Goal: Contribute content: Add original content to the website for others to see

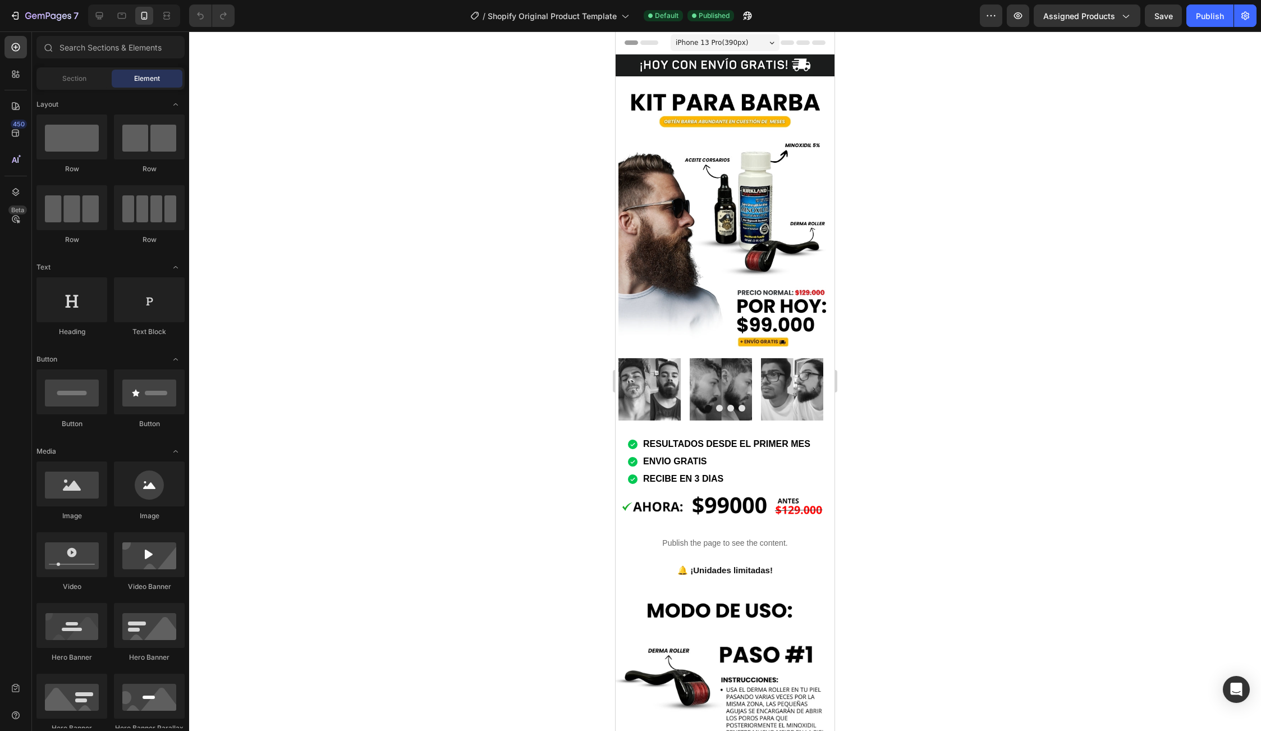
drag, startPoint x: 320, startPoint y: 316, endPoint x: 325, endPoint y: 322, distance: 7.5
click at [320, 316] on div at bounding box center [725, 380] width 1072 height 699
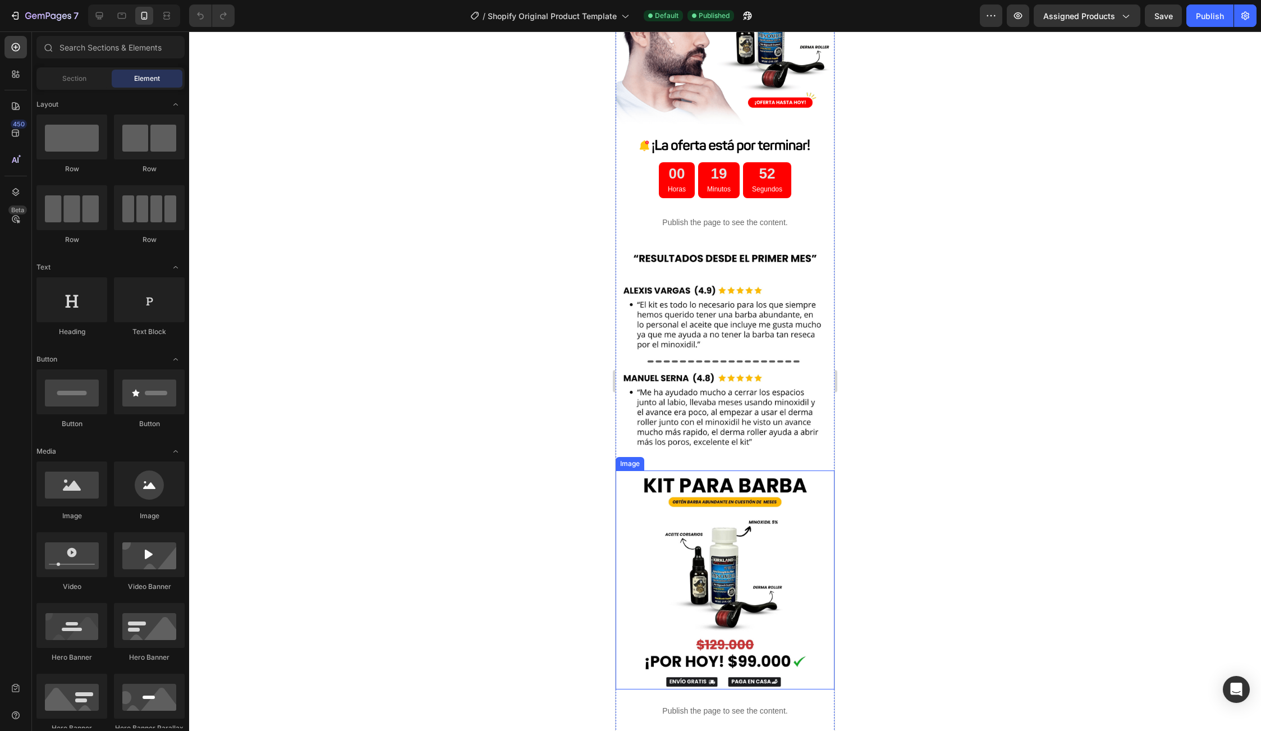
scroll to position [1235, 0]
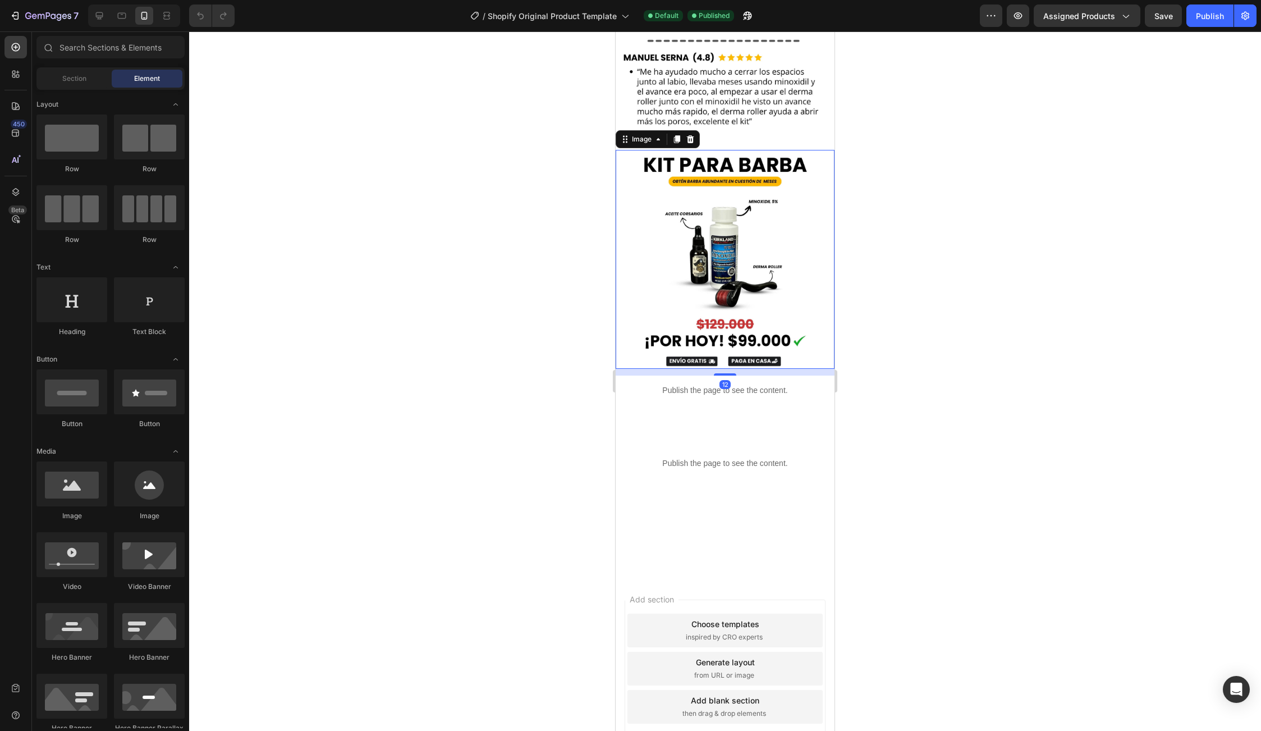
click at [711, 224] on img at bounding box center [725, 259] width 219 height 219
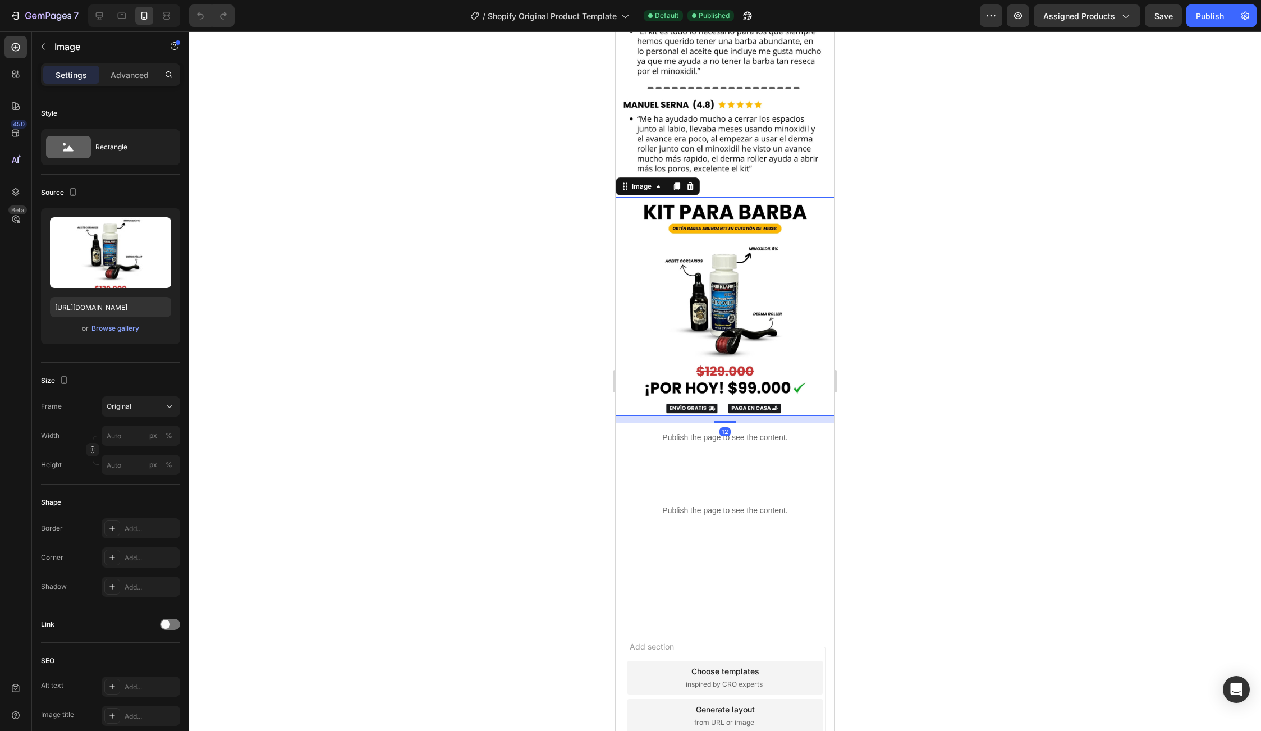
scroll to position [1669, 0]
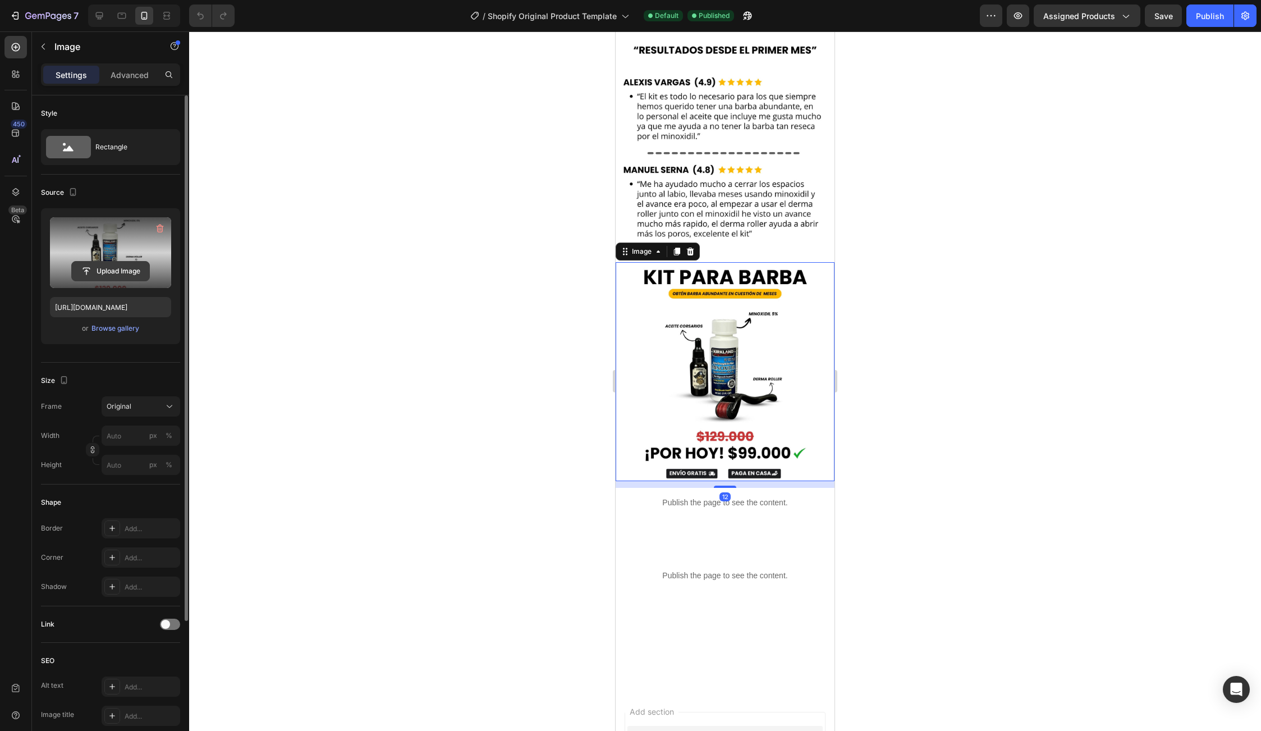
click at [105, 263] on input "file" at bounding box center [110, 270] width 77 height 19
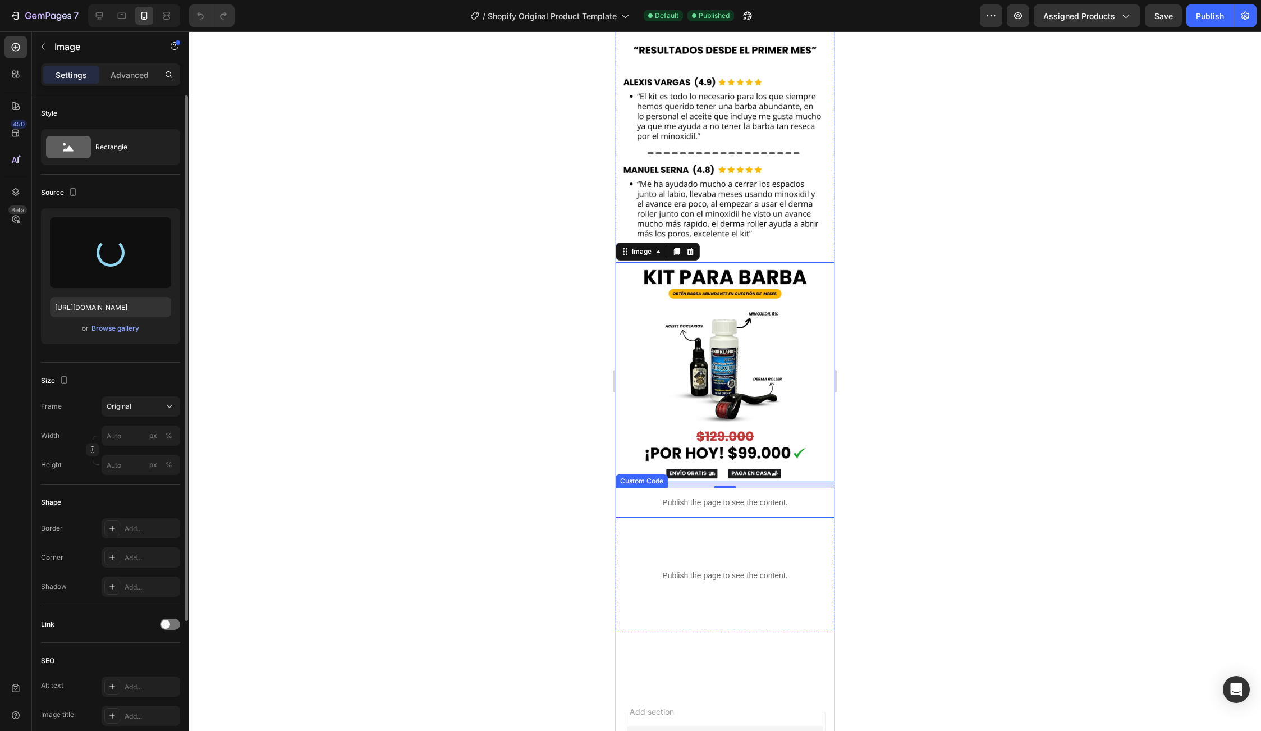
type input "https://cdn.shopify.com/s/files/1/0652/5095/1349/files/gempages_523067067130184…"
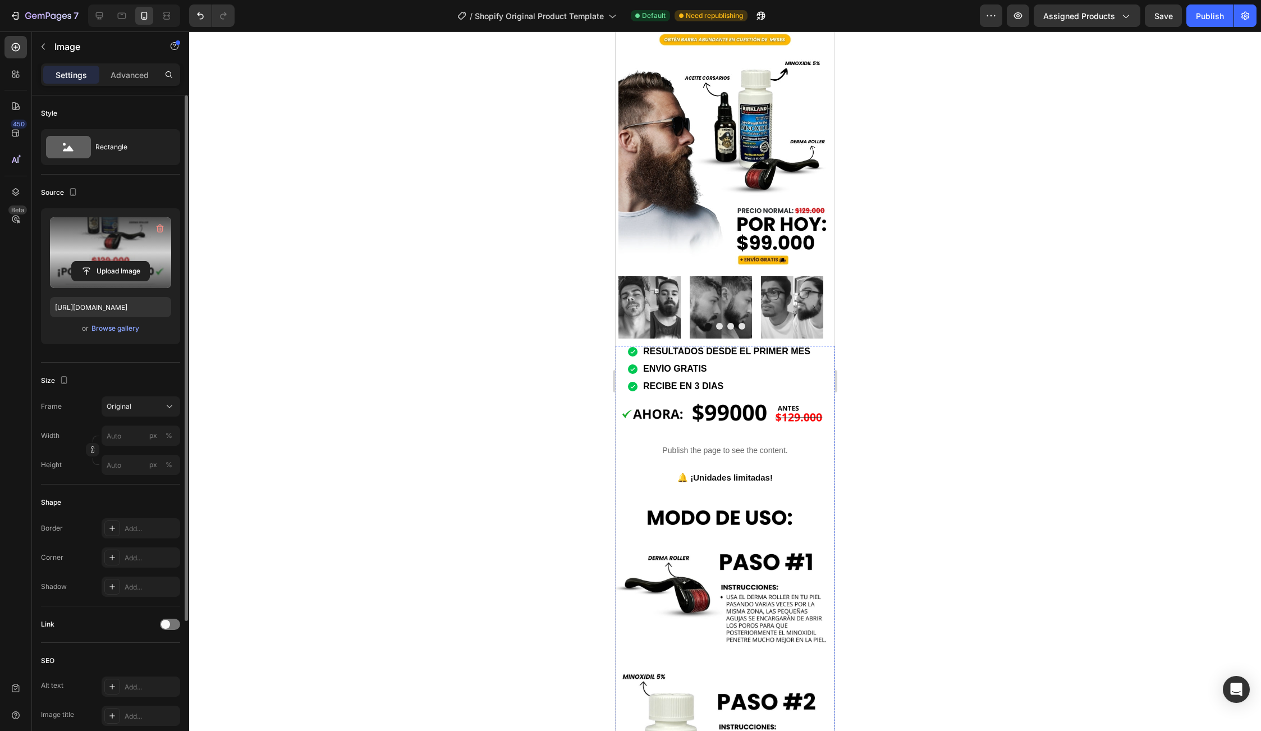
scroll to position [0, 0]
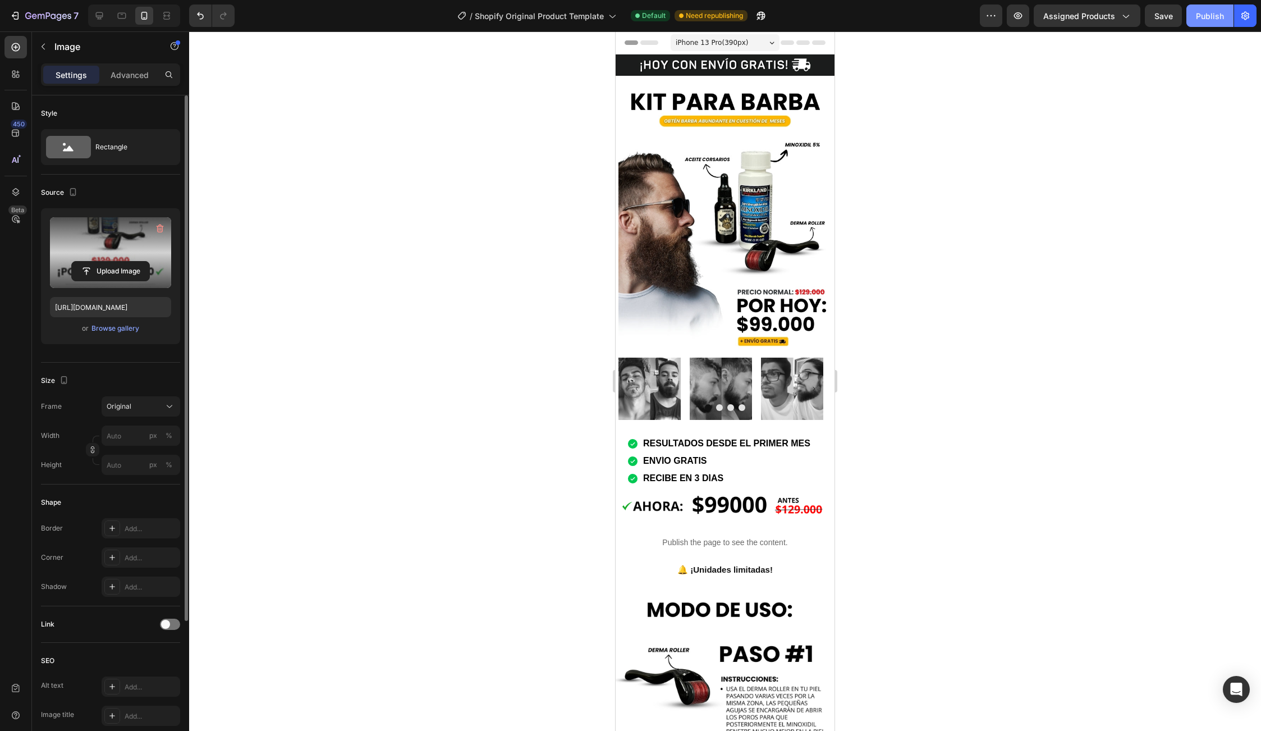
click at [1213, 24] on button "Publish" at bounding box center [1209, 15] width 47 height 22
click at [1017, 19] on icon "button" at bounding box center [1017, 15] width 11 height 11
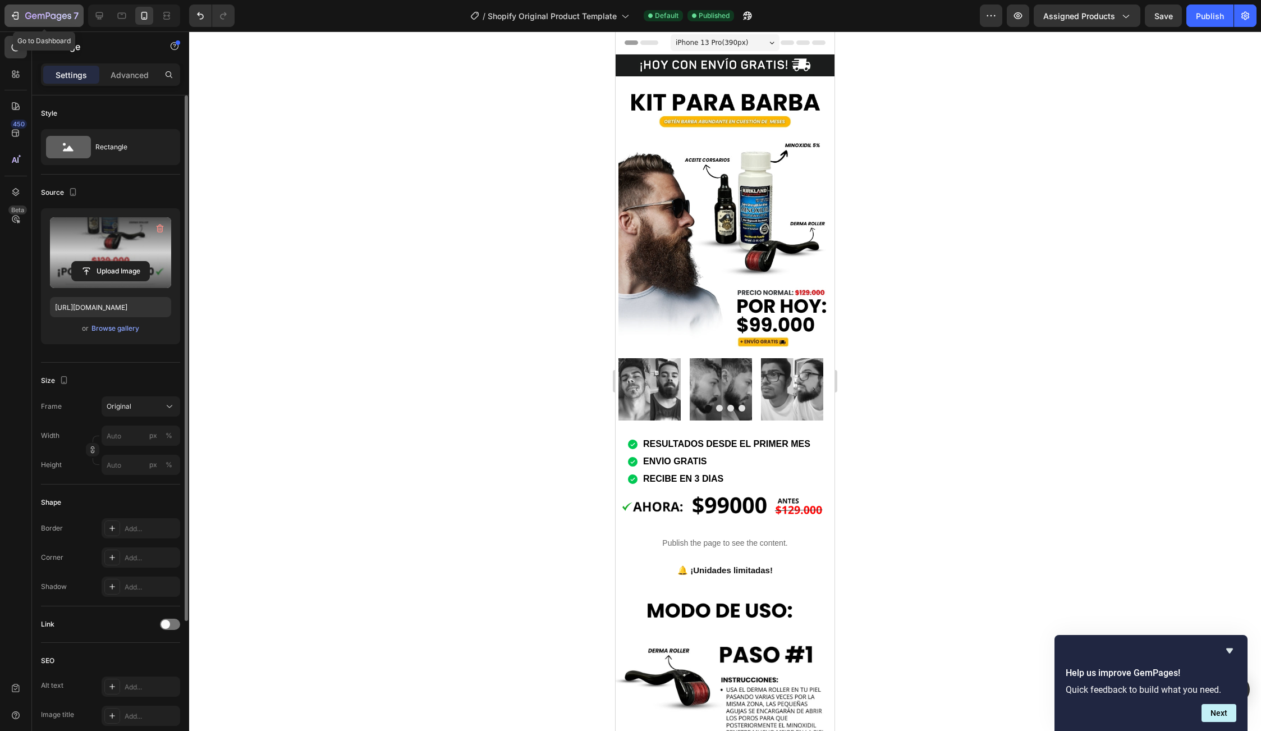
click at [15, 9] on div "7" at bounding box center [44, 15] width 69 height 13
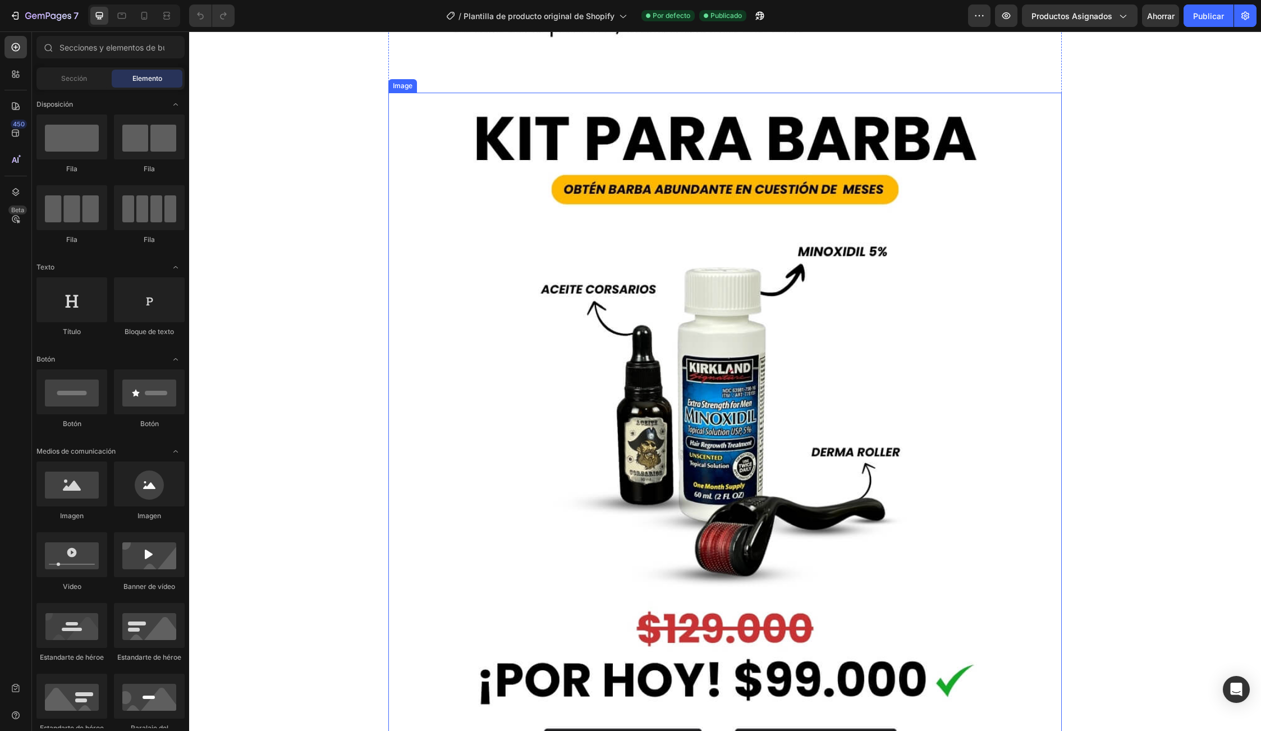
scroll to position [5322, 0]
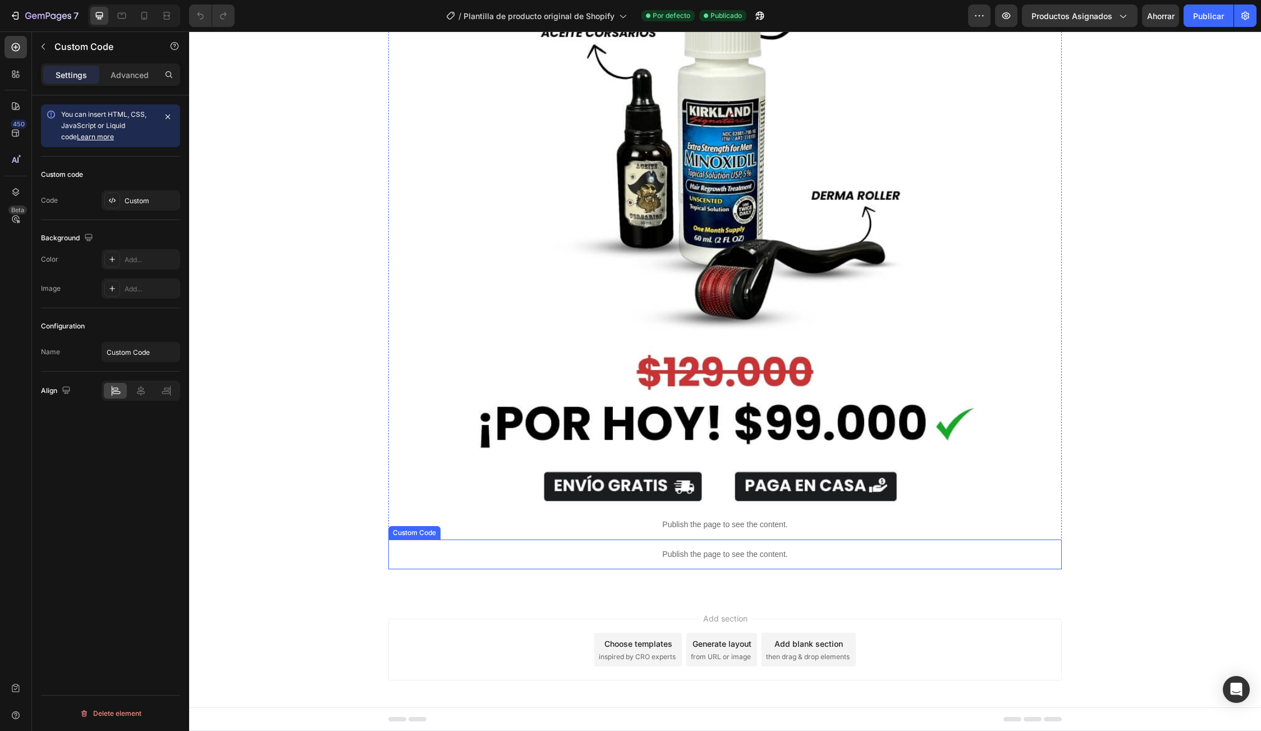
click at [732, 555] on p "Publish the page to see the content." at bounding box center [724, 554] width 673 height 12
click at [428, 529] on div "Custom Code" at bounding box center [426, 529] width 48 height 10
click at [150, 196] on div "Costumbre" at bounding box center [151, 201] width 53 height 10
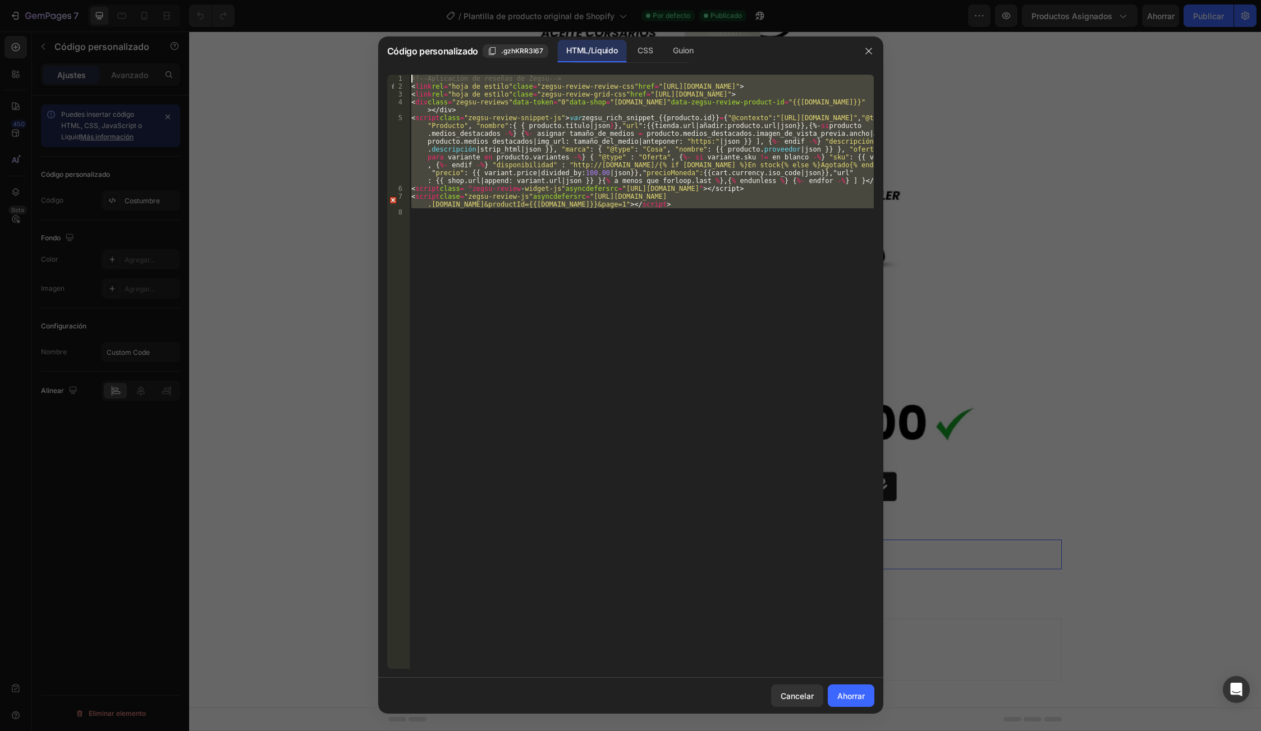
drag, startPoint x: 616, startPoint y: 190, endPoint x: 407, endPoint y: 77, distance: 237.3
click at [407, 77] on div "1 2 3 4 5 6 7 8 <!-- Aplicación de reseñas de Zegsu --> < link rel = "hoja de e…" at bounding box center [630, 372] width 487 height 594
type textarea "<!-- Zegsu Reviews App --> <link rel="stylesheet" class="zegsu-review-review-cs…"
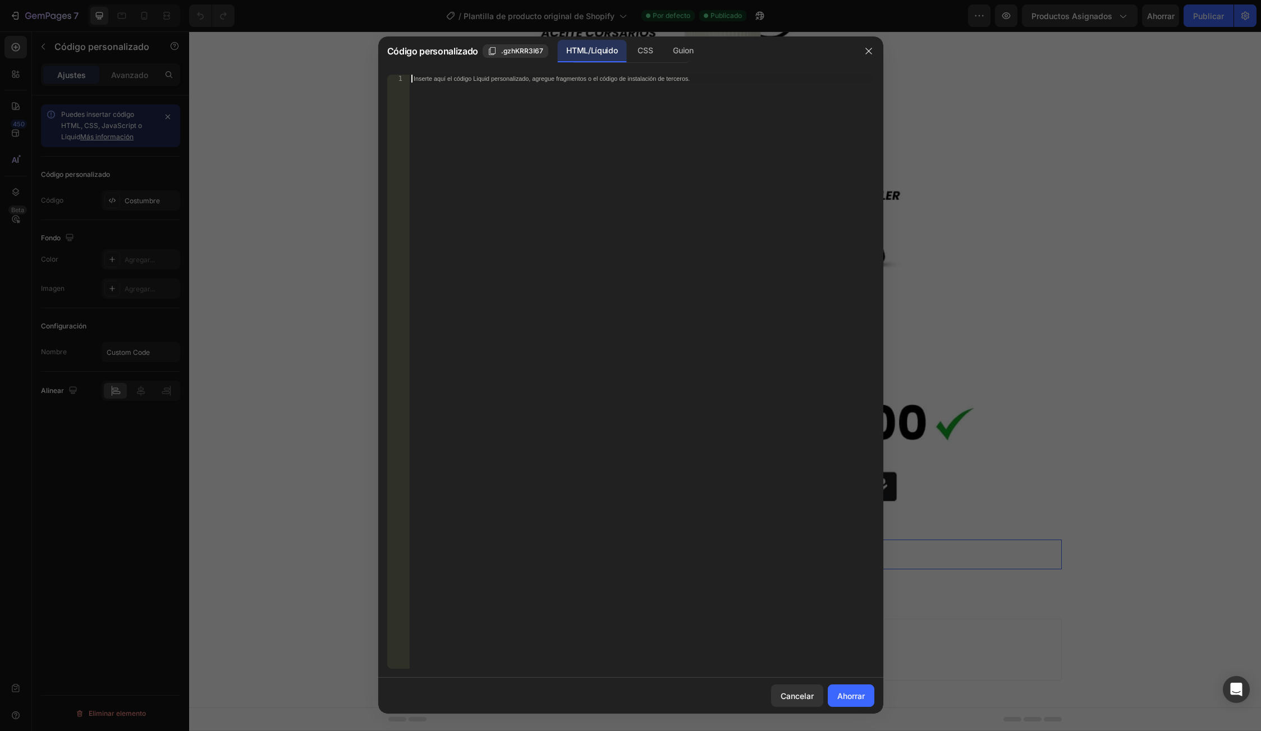
paste textarea "<script class="zegsu-review-js" async defer src="https://[DOMAIN_NAME]/shopify/…"
type textarea "<script class="zegsu-review-js" async defer src="https://[DOMAIN_NAME]/shopify/…"
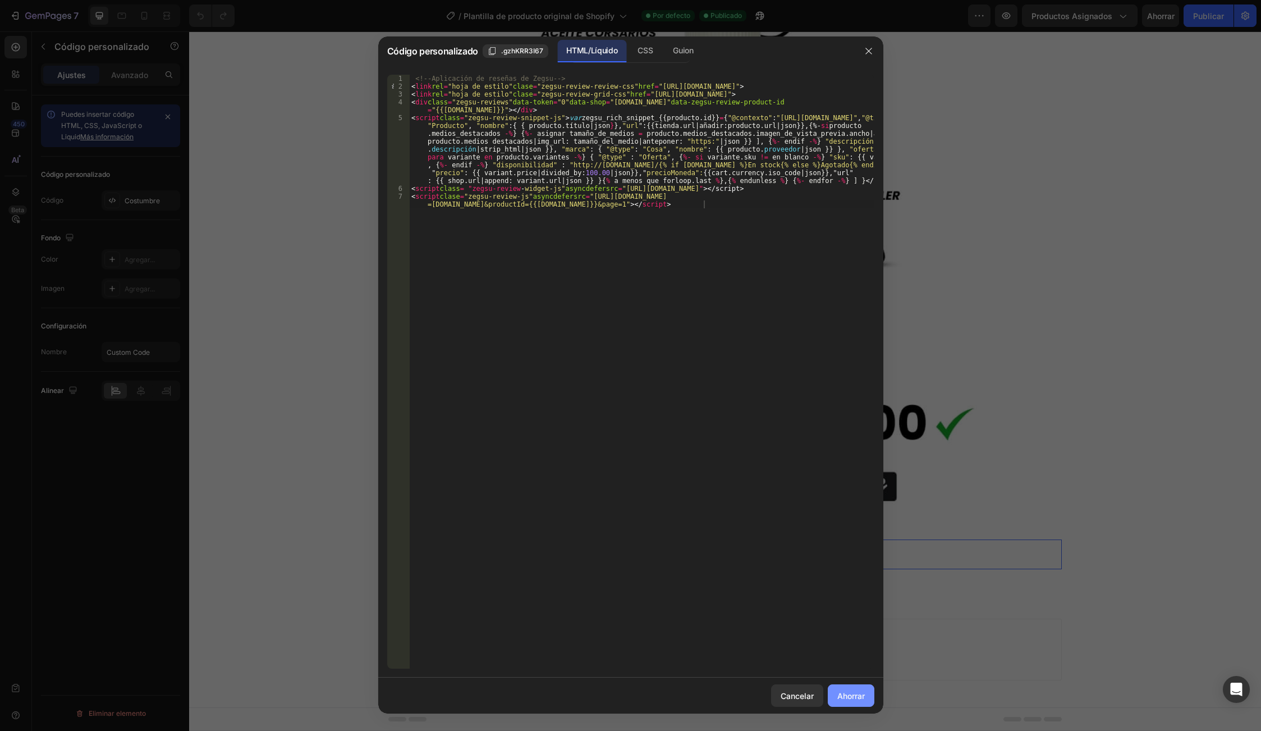
click at [856, 697] on font "Ahorrar" at bounding box center [850, 696] width 27 height 10
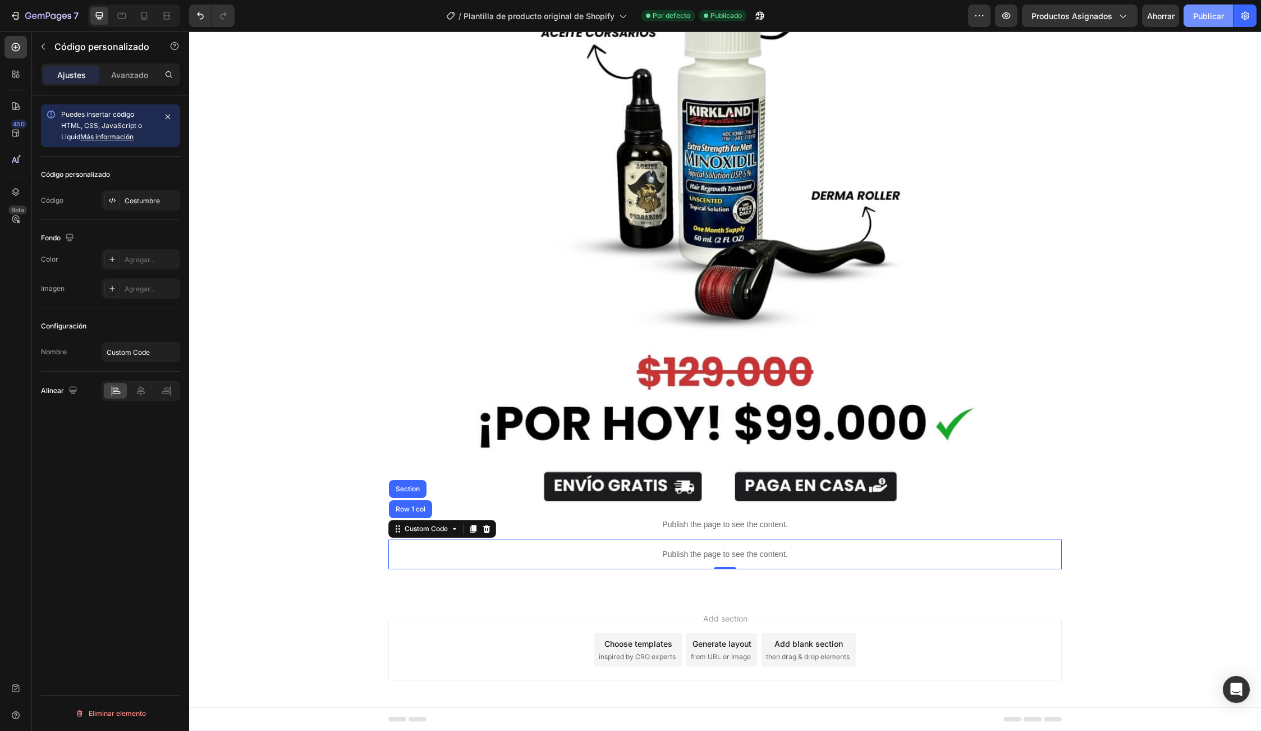
click at [1211, 11] on font "Publicar" at bounding box center [1208, 16] width 31 height 10
click at [145, 17] on icon at bounding box center [144, 15] width 11 height 11
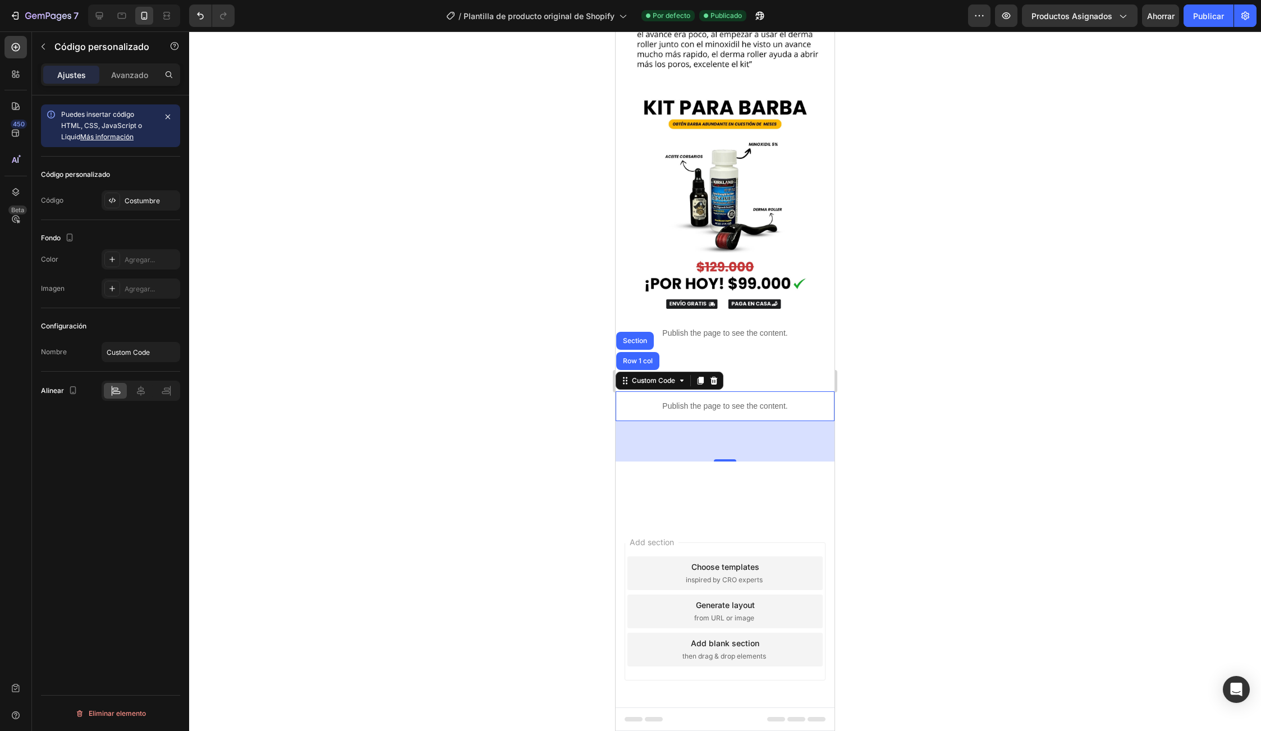
scroll to position [2458, 0]
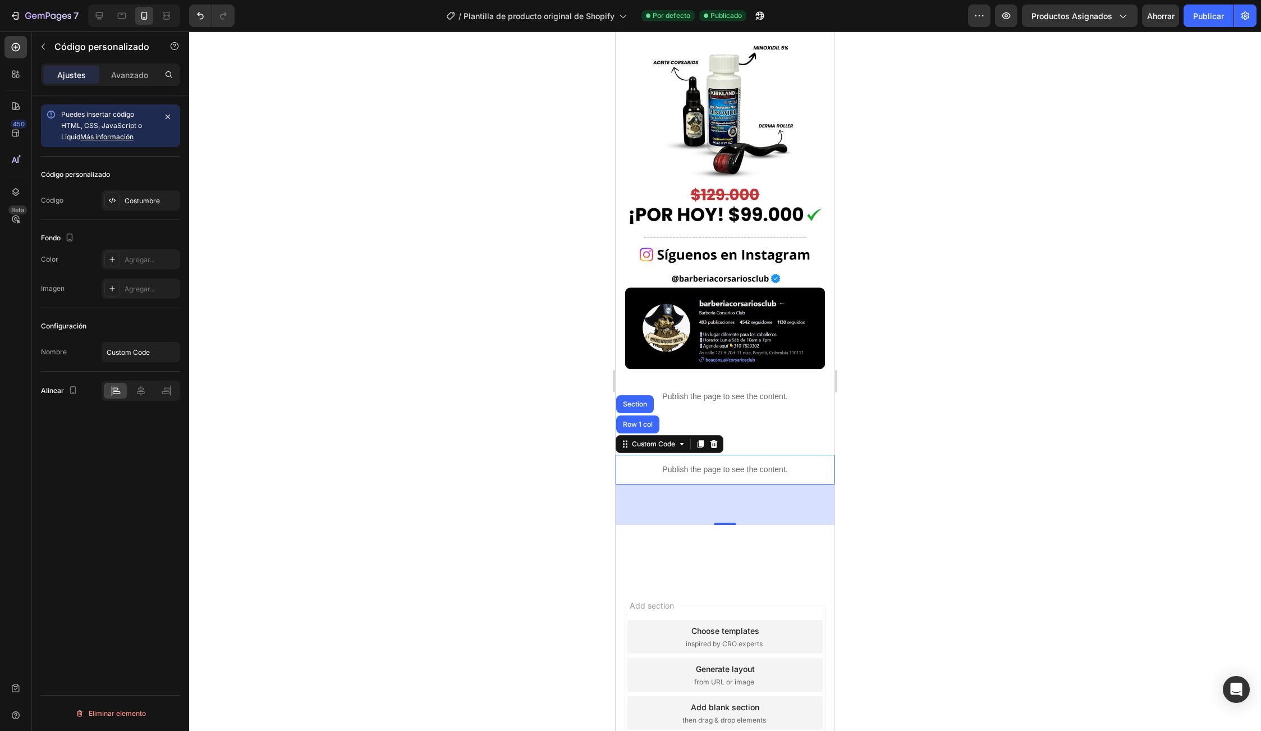
click at [694, 463] on p "Publish the page to see the content." at bounding box center [725, 469] width 219 height 12
click at [663, 439] on div "Custom Code" at bounding box center [654, 444] width 48 height 10
click at [157, 201] on font "Costumbre" at bounding box center [142, 200] width 35 height 8
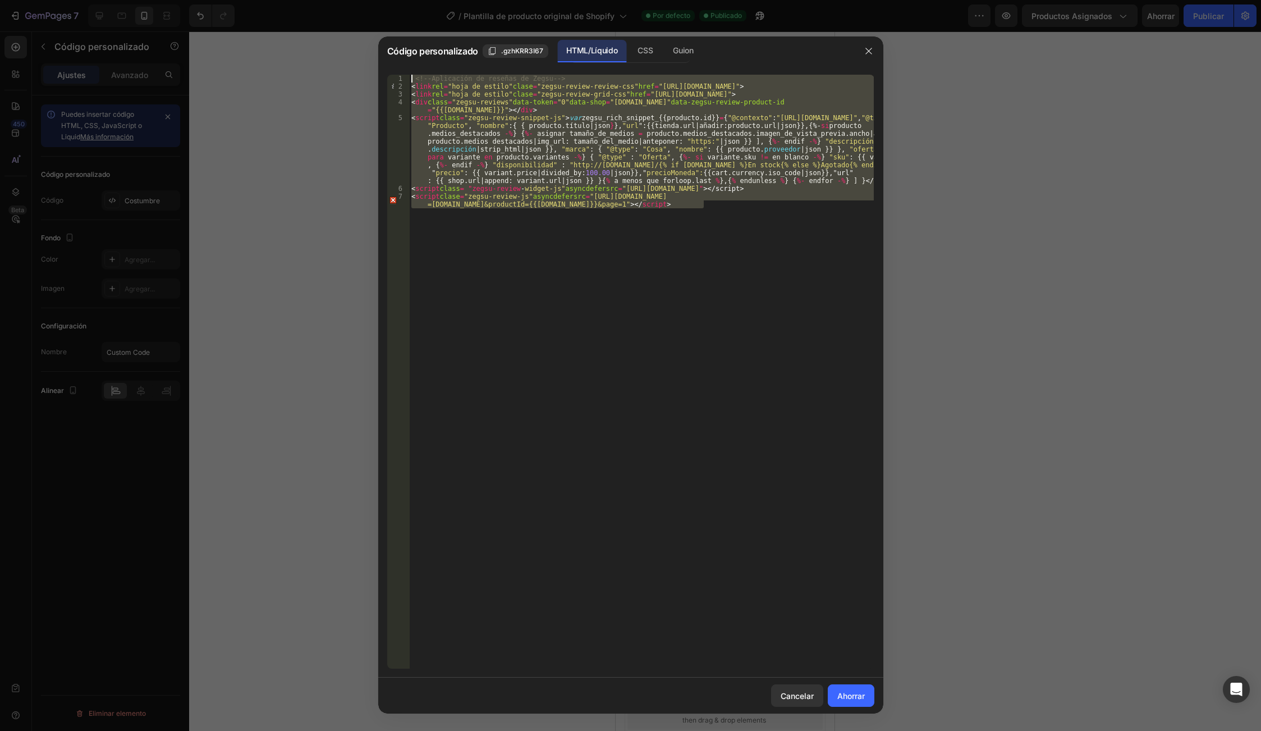
drag, startPoint x: 735, startPoint y: 206, endPoint x: 398, endPoint y: 69, distance: 362.9
click at [398, 69] on div "<script class="zegsu-review-js" async defer src="https://[DOMAIN_NAME]/shopify/…" at bounding box center [630, 372] width 505 height 612
type textarea "<!-- Zegsu Reviews App --> <link rel="stylesheet" class="zegsu-review-review-cs…"
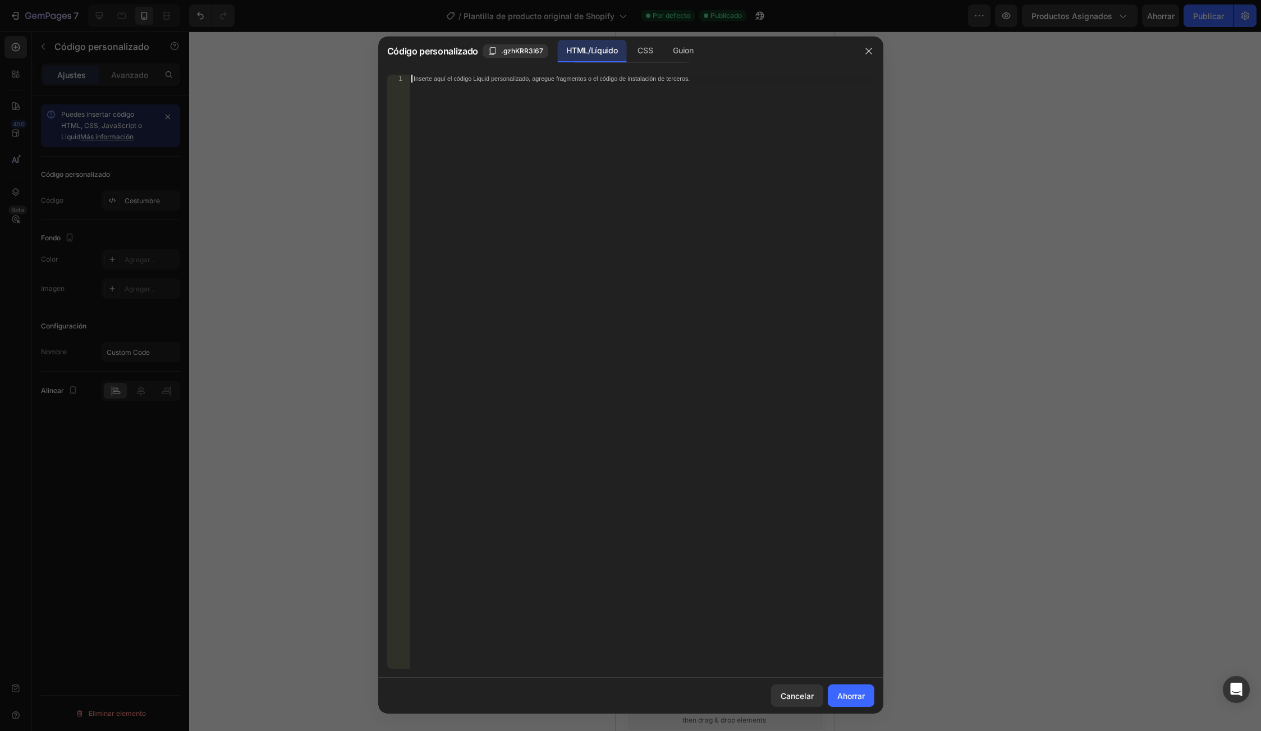
paste textarea "<link rel="stylesheet" class="zegsu-review-review-css" href="[URL][DOMAIN_NAME]…"
type textarea "<link rel="stylesheet" class="zegsu-review-review-css" href="[URL][DOMAIN_NAME]…"
click at [862, 694] on font "Ahorrar" at bounding box center [850, 696] width 27 height 10
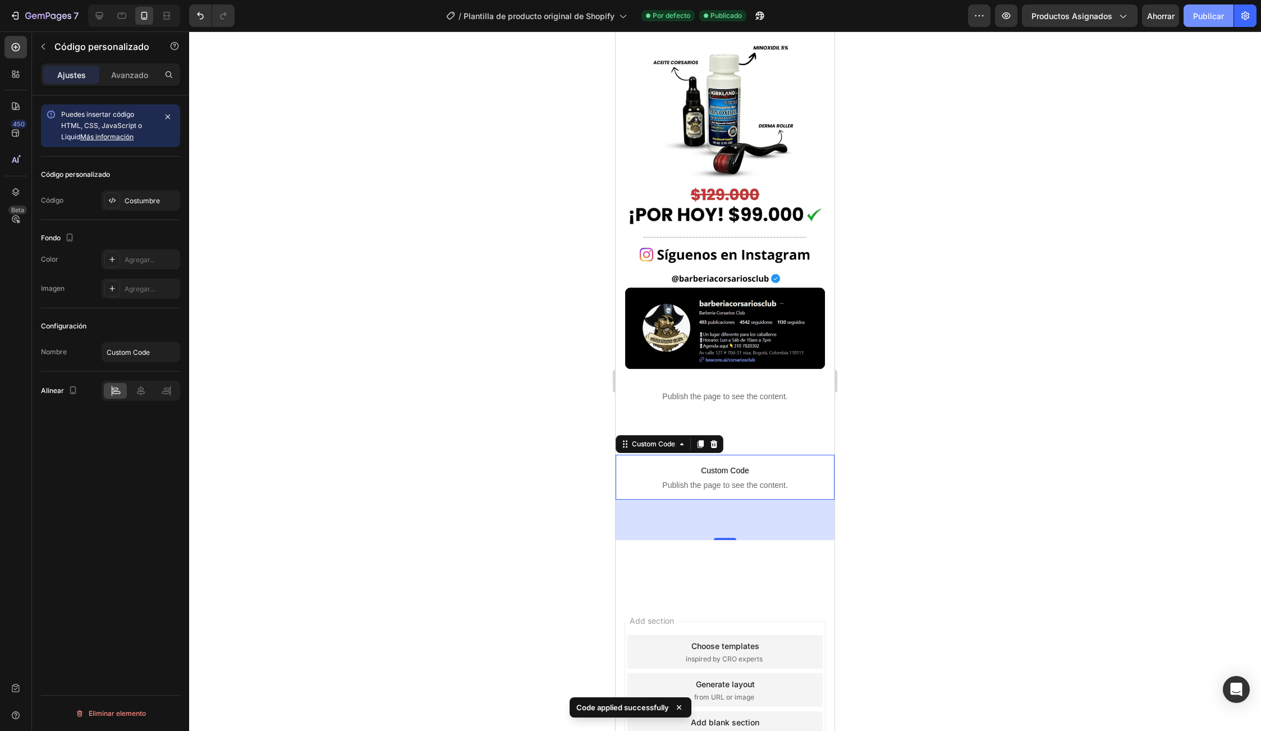
click at [1207, 16] on font "Publicar" at bounding box center [1208, 16] width 31 height 10
click at [702, 463] on span "Custom Code" at bounding box center [725, 469] width 219 height 13
click at [134, 198] on font "Costumbre" at bounding box center [142, 200] width 35 height 8
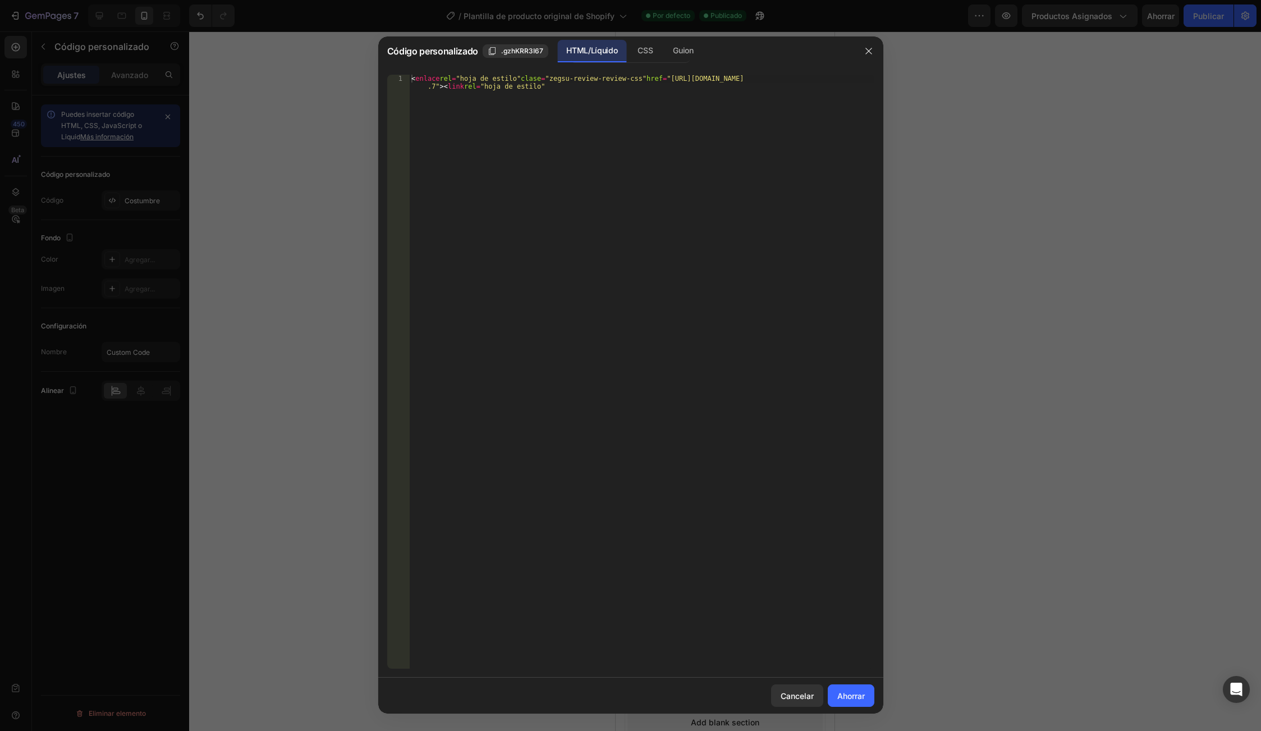
drag, startPoint x: 792, startPoint y: 692, endPoint x: 764, endPoint y: 577, distance: 118.4
click at [793, 692] on font "Cancelar" at bounding box center [797, 696] width 33 height 10
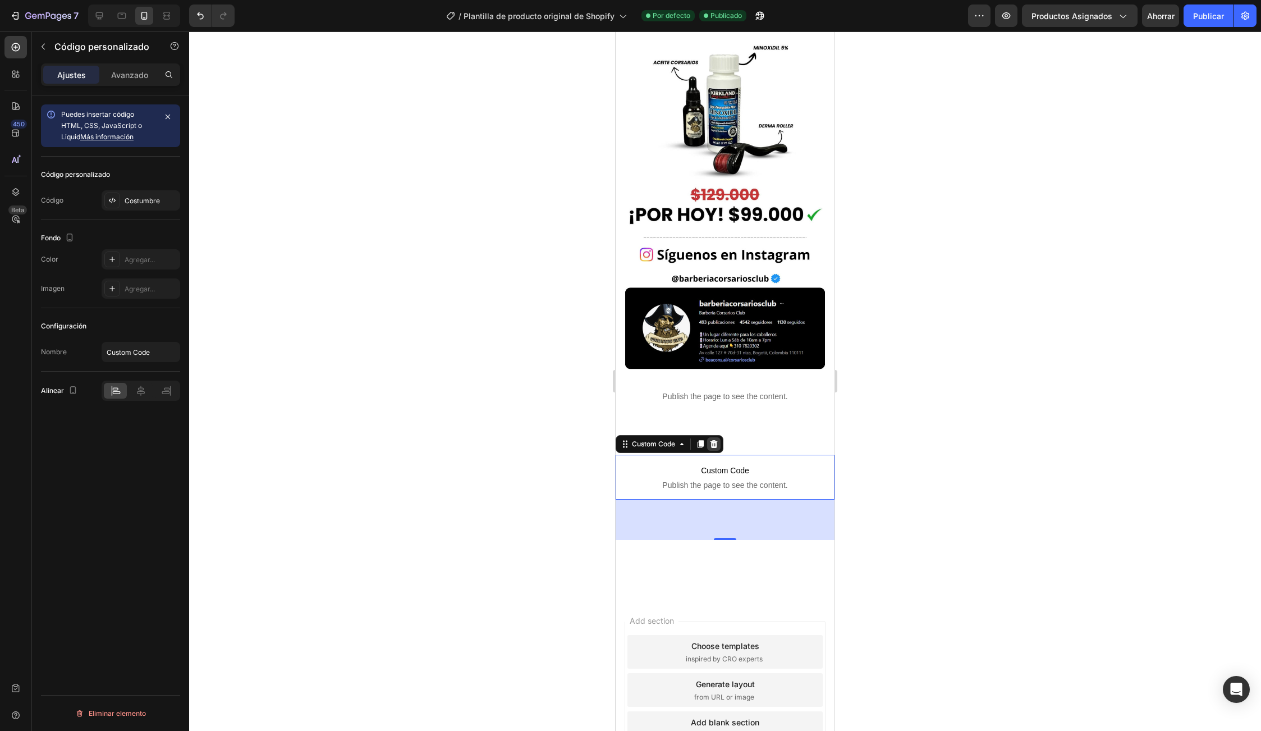
click at [711, 439] on icon at bounding box center [713, 443] width 9 height 9
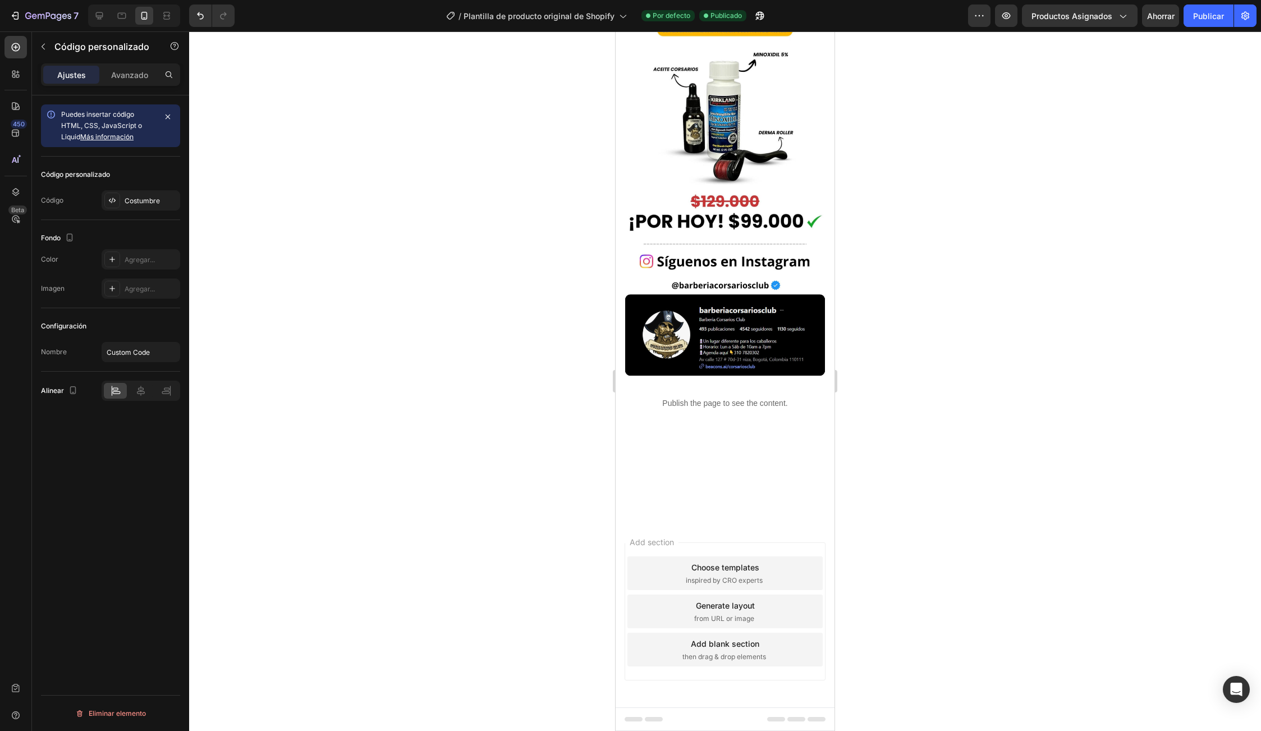
scroll to position [2388, 0]
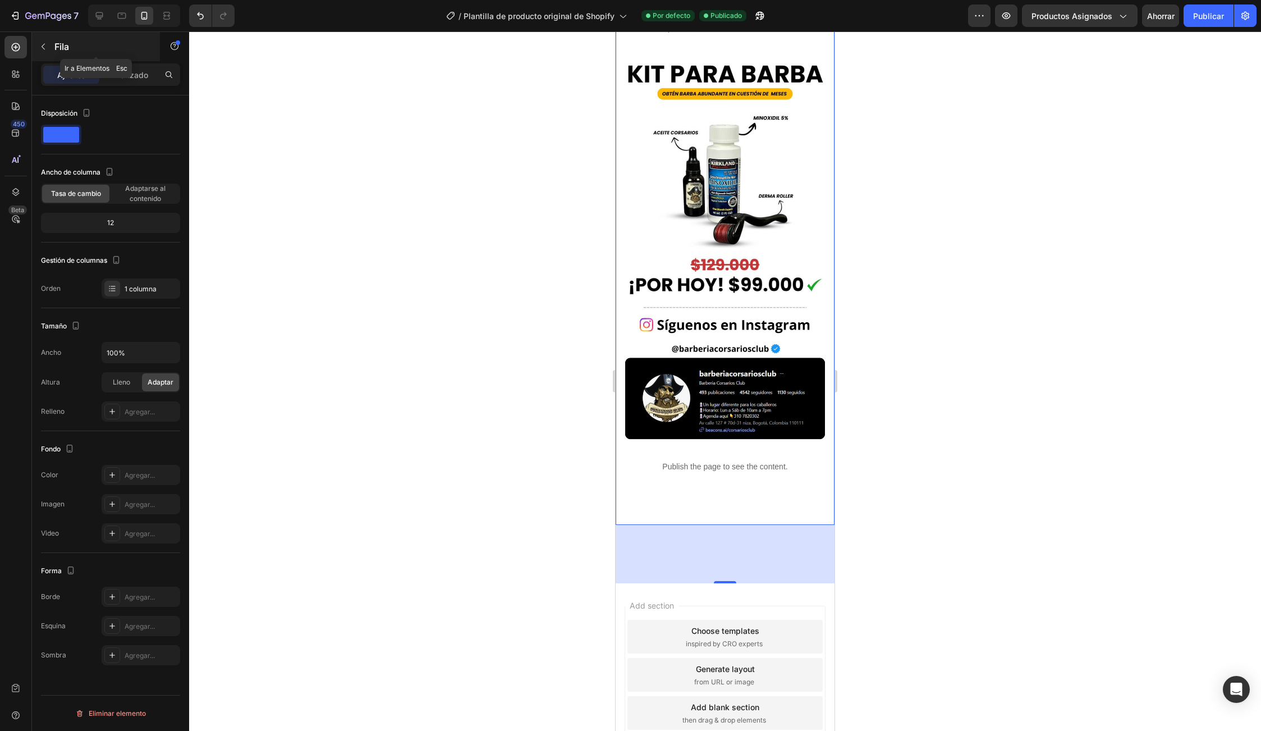
click at [47, 48] on icon "button" at bounding box center [43, 46] width 9 height 9
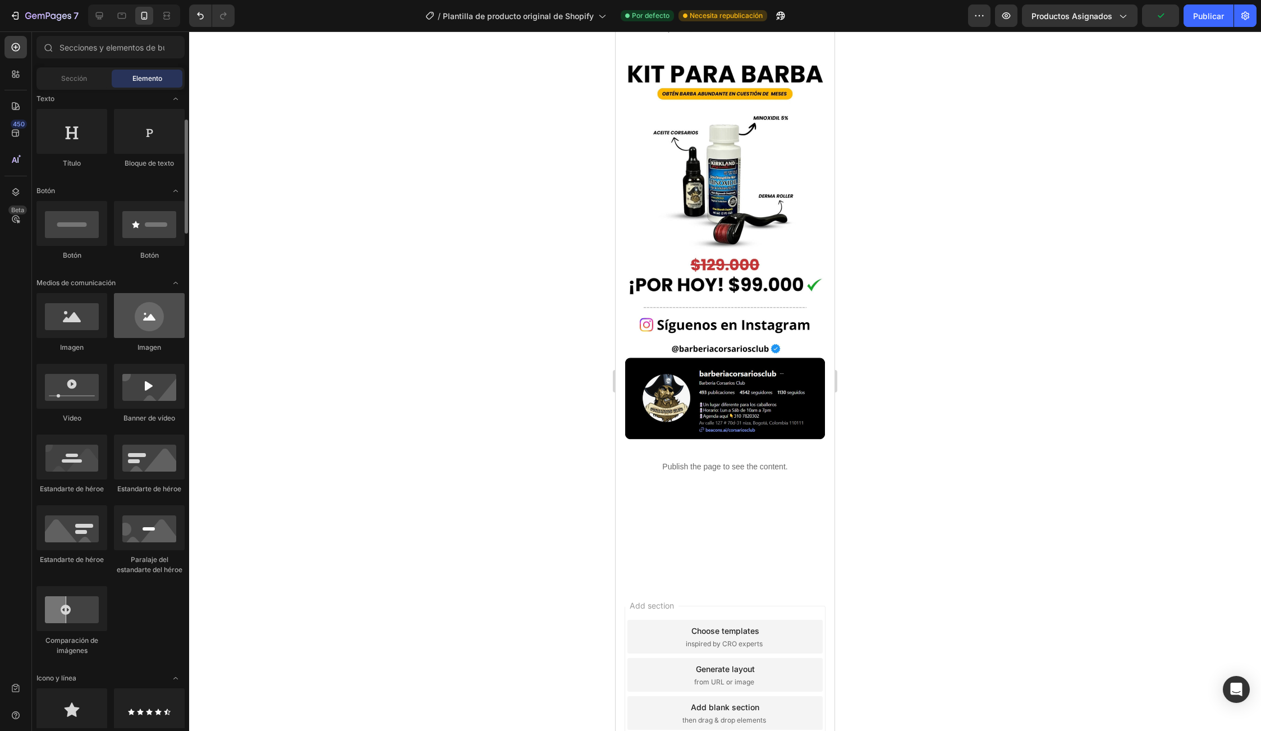
scroll to position [0, 0]
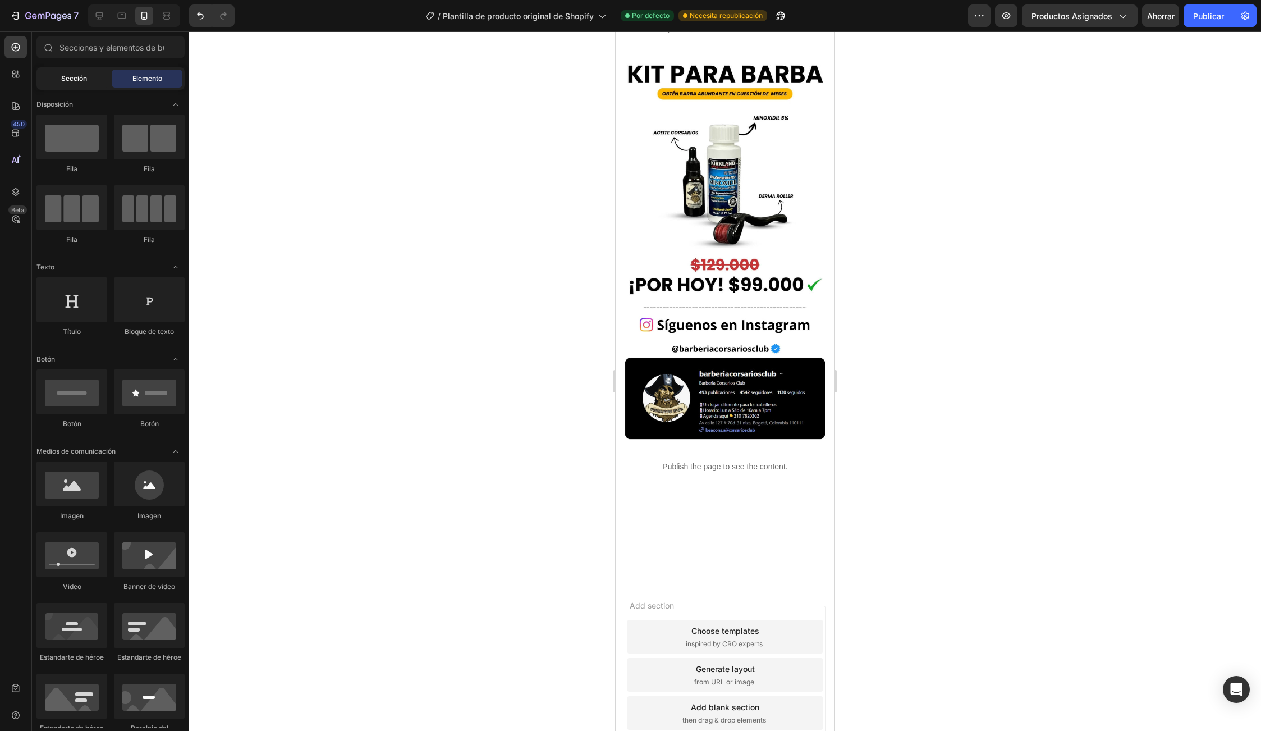
click at [96, 71] on div "Sección" at bounding box center [74, 79] width 71 height 18
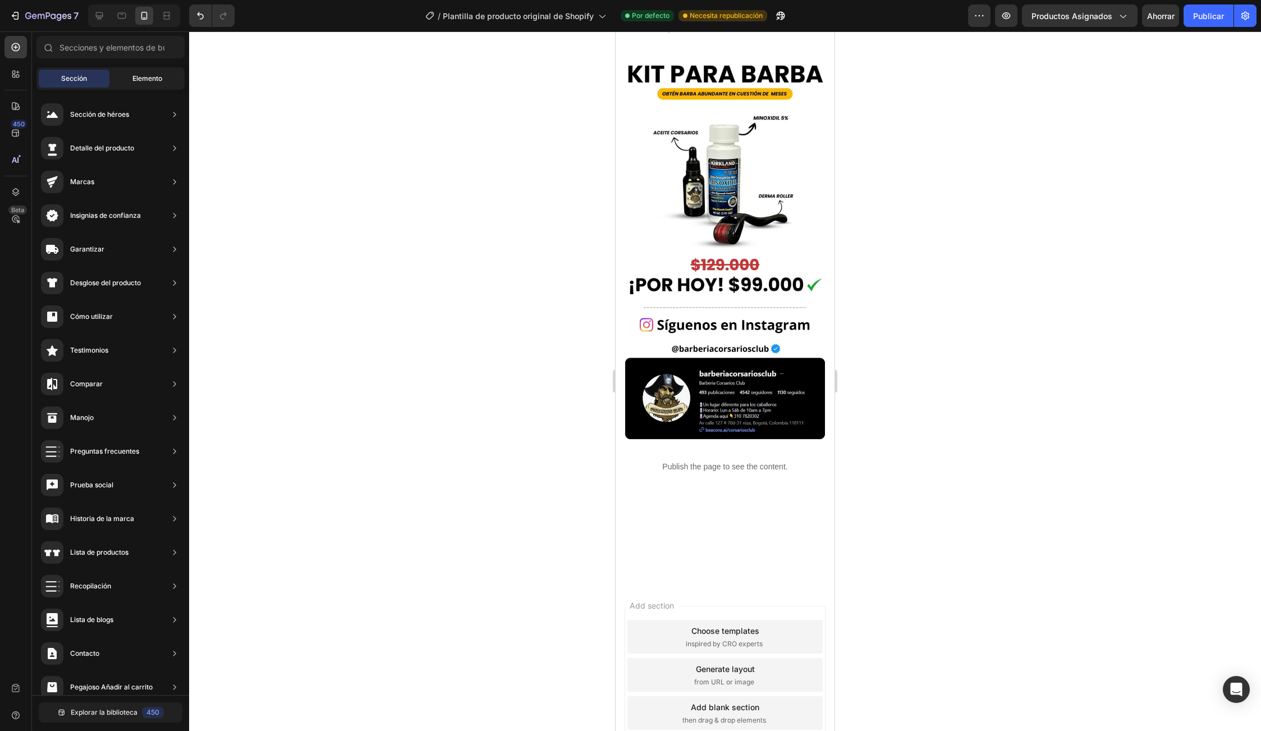
click at [138, 74] on span "Elemento" at bounding box center [147, 79] width 30 height 10
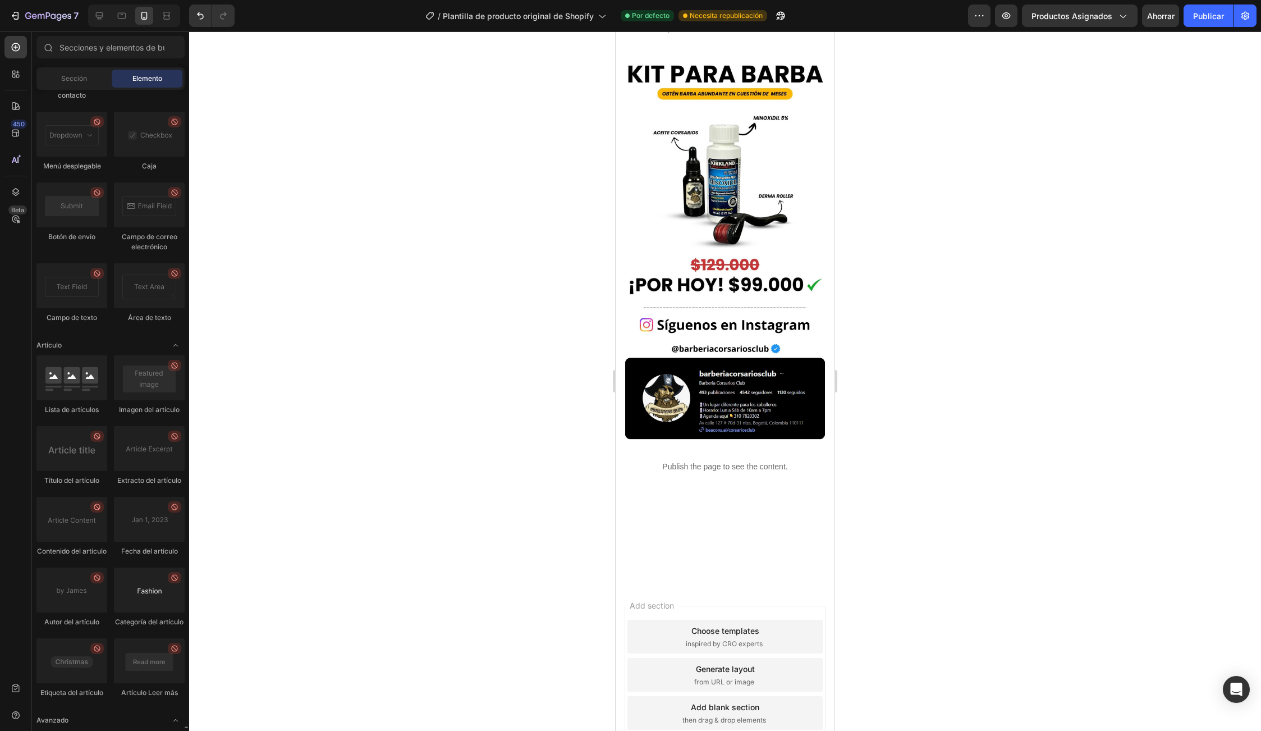
scroll to position [2933, 0]
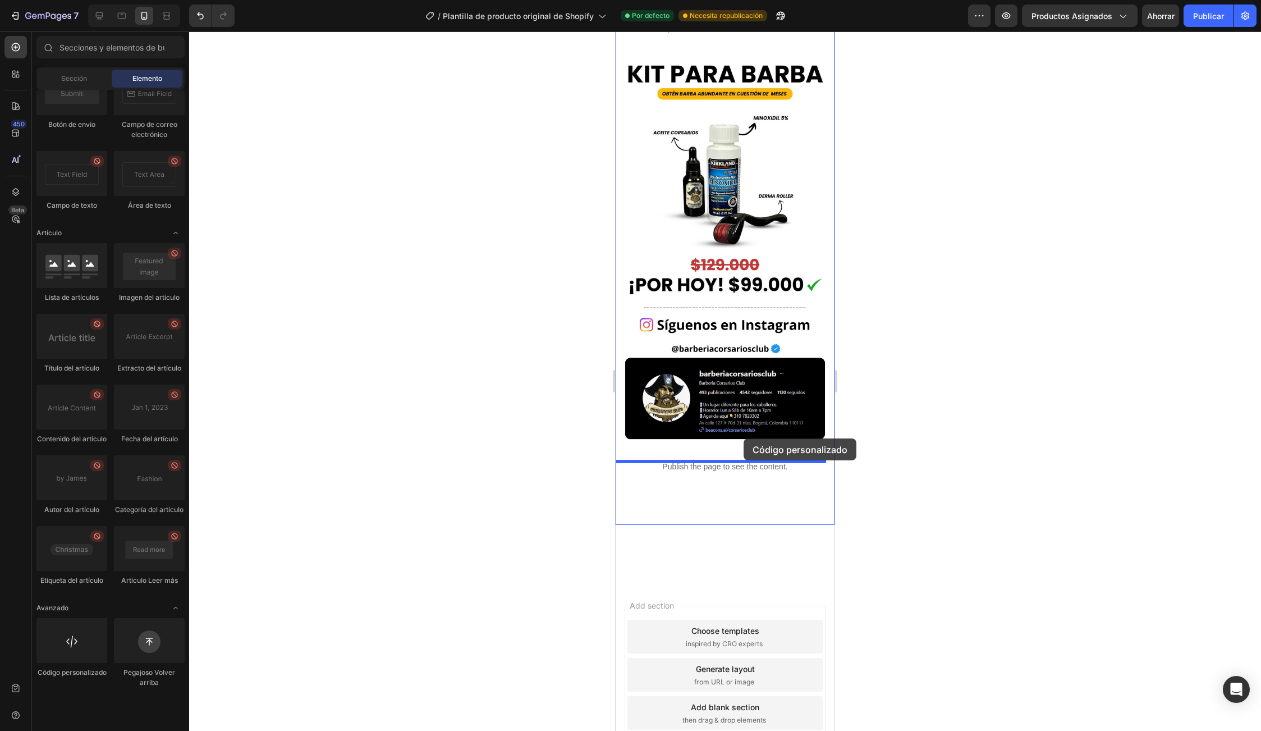
drag, startPoint x: 690, startPoint y: 717, endPoint x: 744, endPoint y: 438, distance: 283.5
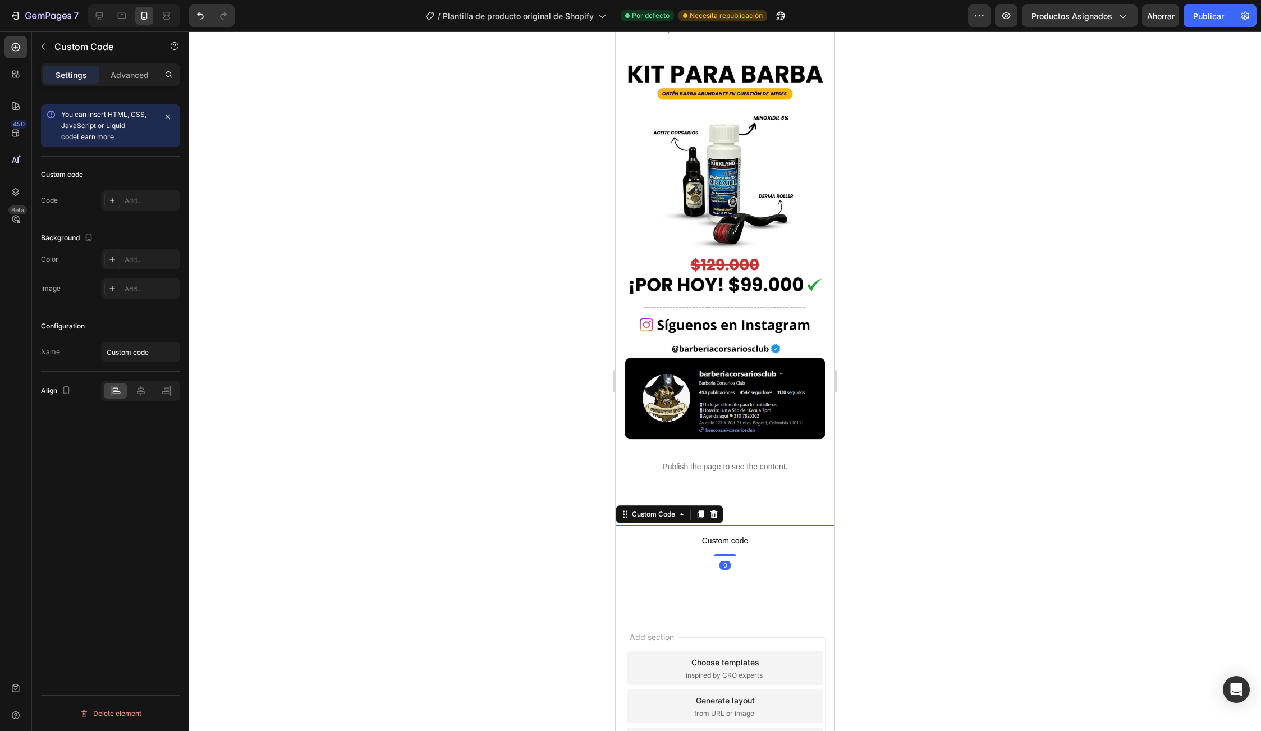
scroll to position [2420, 0]
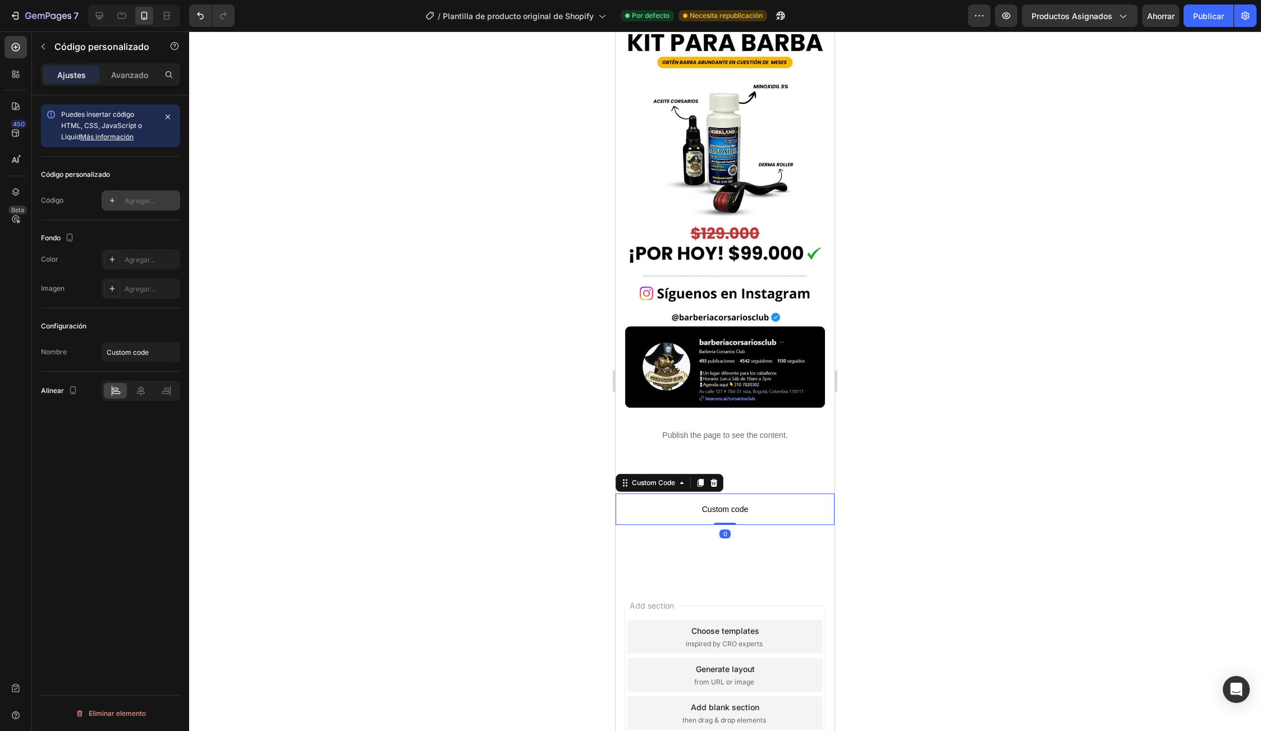
click at [135, 196] on div "Agregar..." at bounding box center [151, 201] width 53 height 10
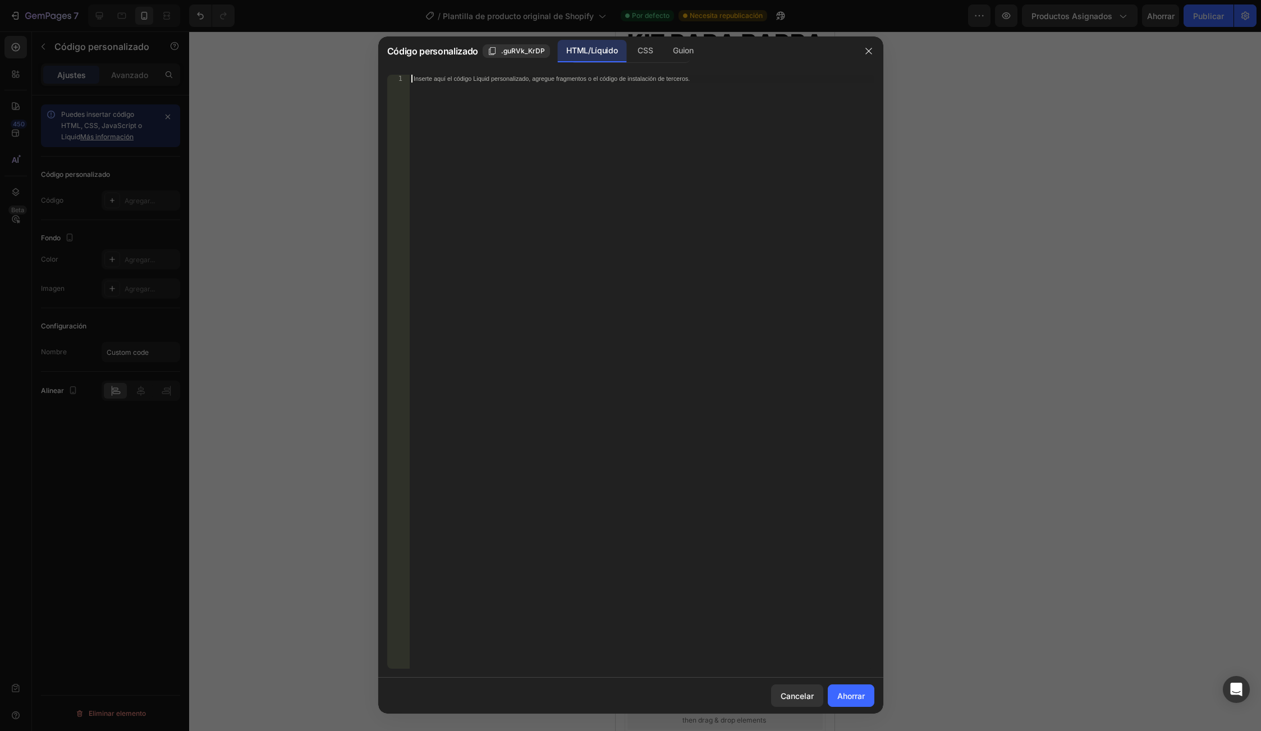
click at [430, 80] on font "Inserte aquí el código Liquid personalizado, agregue fragmentos o el código de …" at bounding box center [552, 78] width 276 height 7
paste textarea "<script class="zegsu-review-js" async defer src="https://[DOMAIN_NAME]/shopify/…"
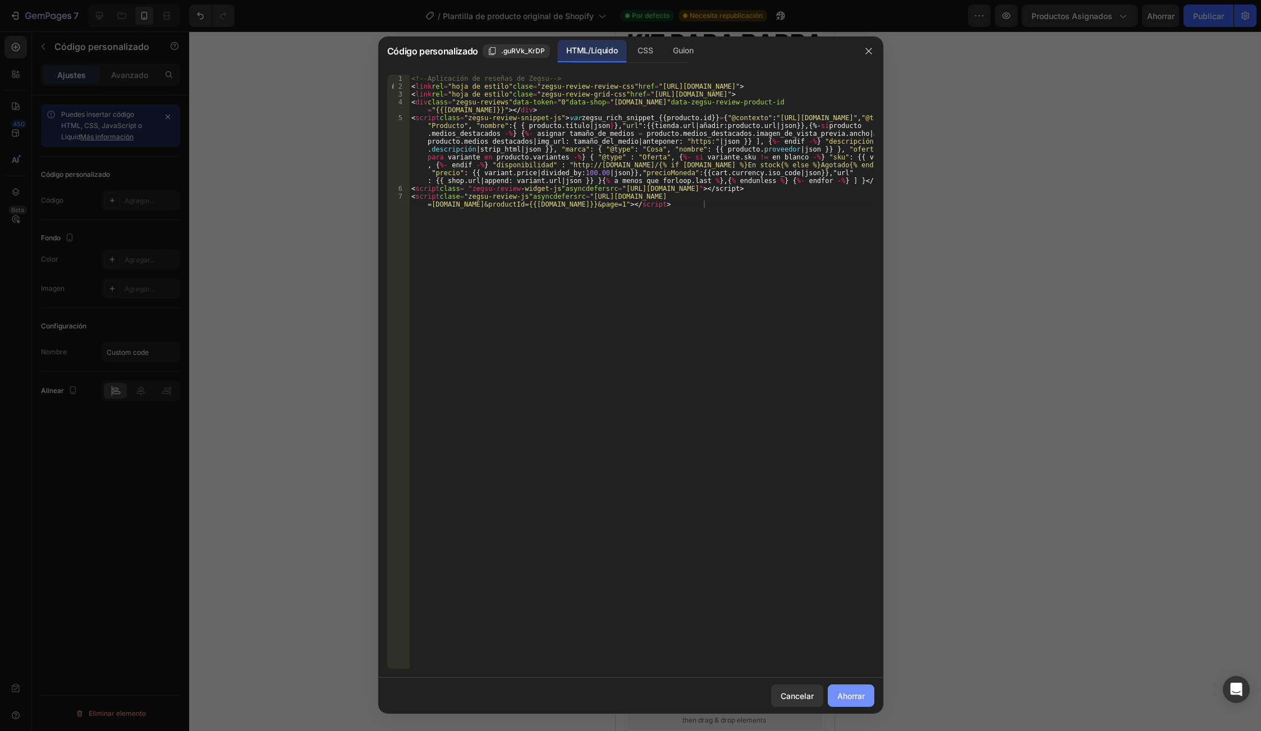
click at [863, 692] on font "Ahorrar" at bounding box center [850, 696] width 27 height 10
type textarea "<script class="zegsu-review-widget-js" async defer src="[URL][DOMAIN_NAME]"></s…"
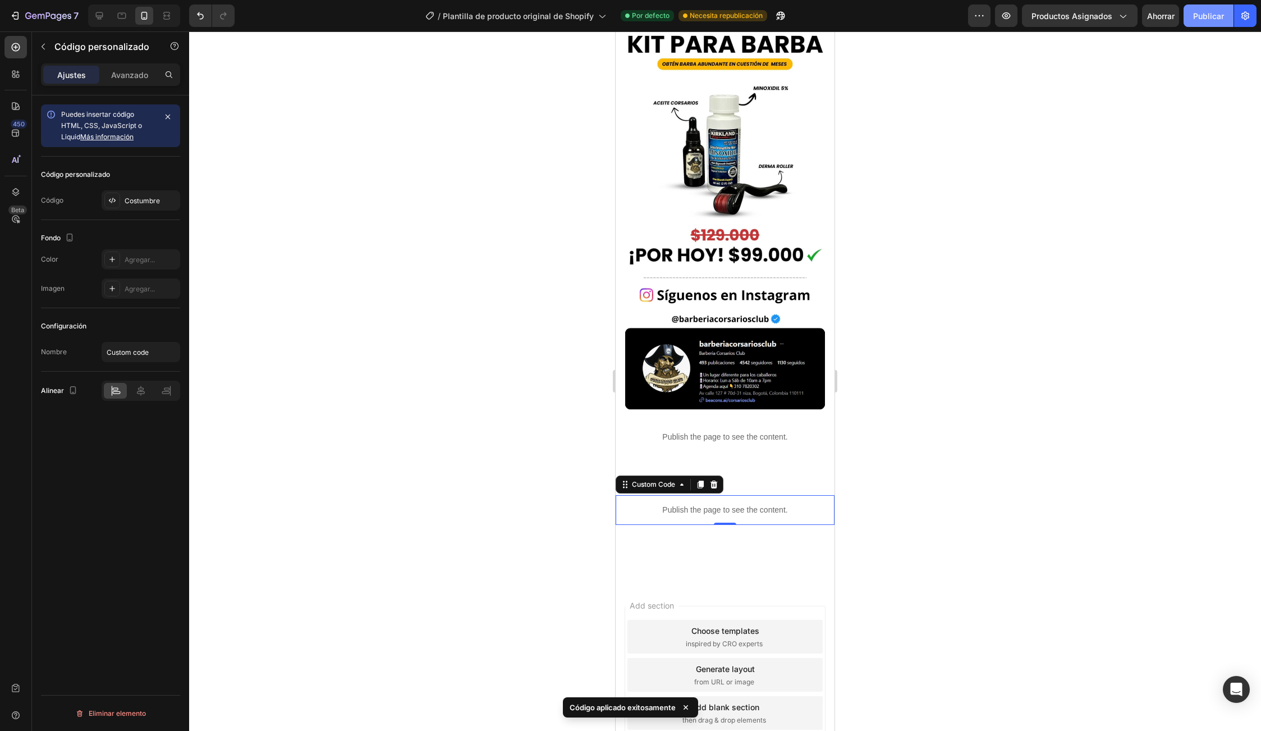
click at [1197, 20] on font "Publicar" at bounding box center [1208, 16] width 31 height 12
click at [120, 205] on div at bounding box center [112, 200] width 16 height 16
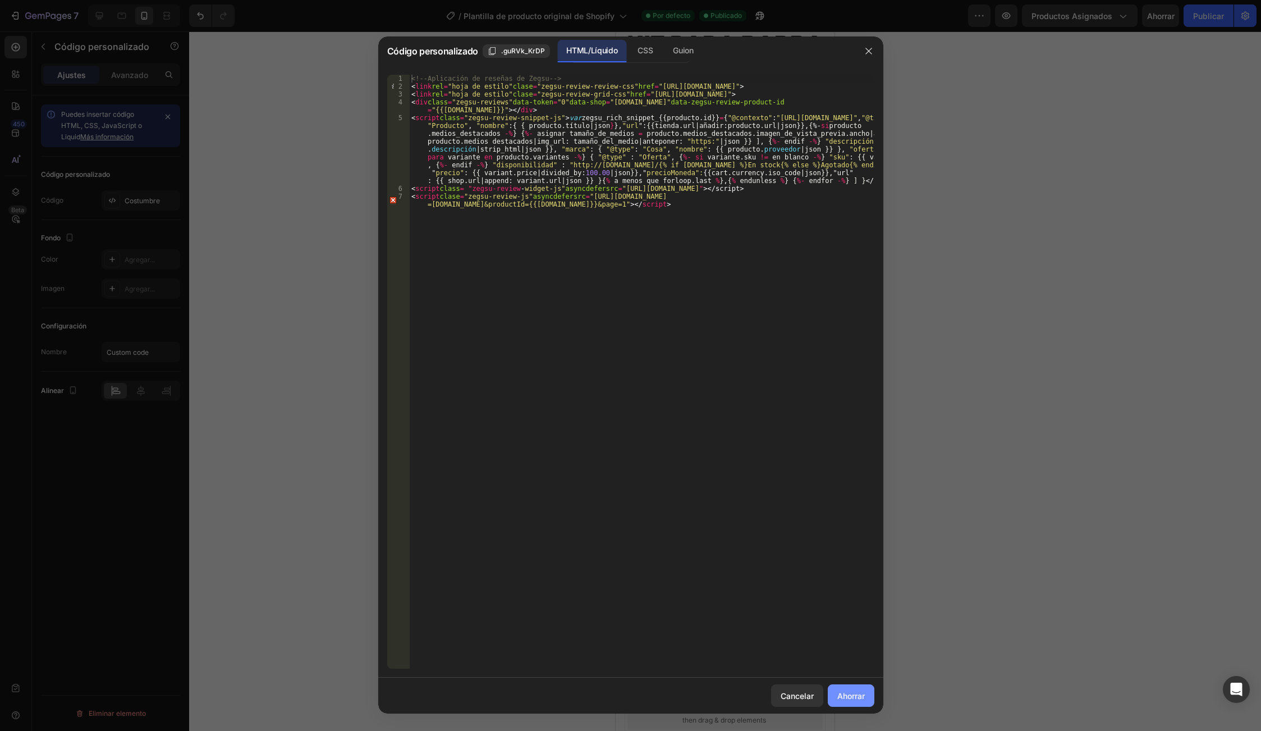
click at [845, 695] on font "Ahorrar" at bounding box center [850, 696] width 27 height 10
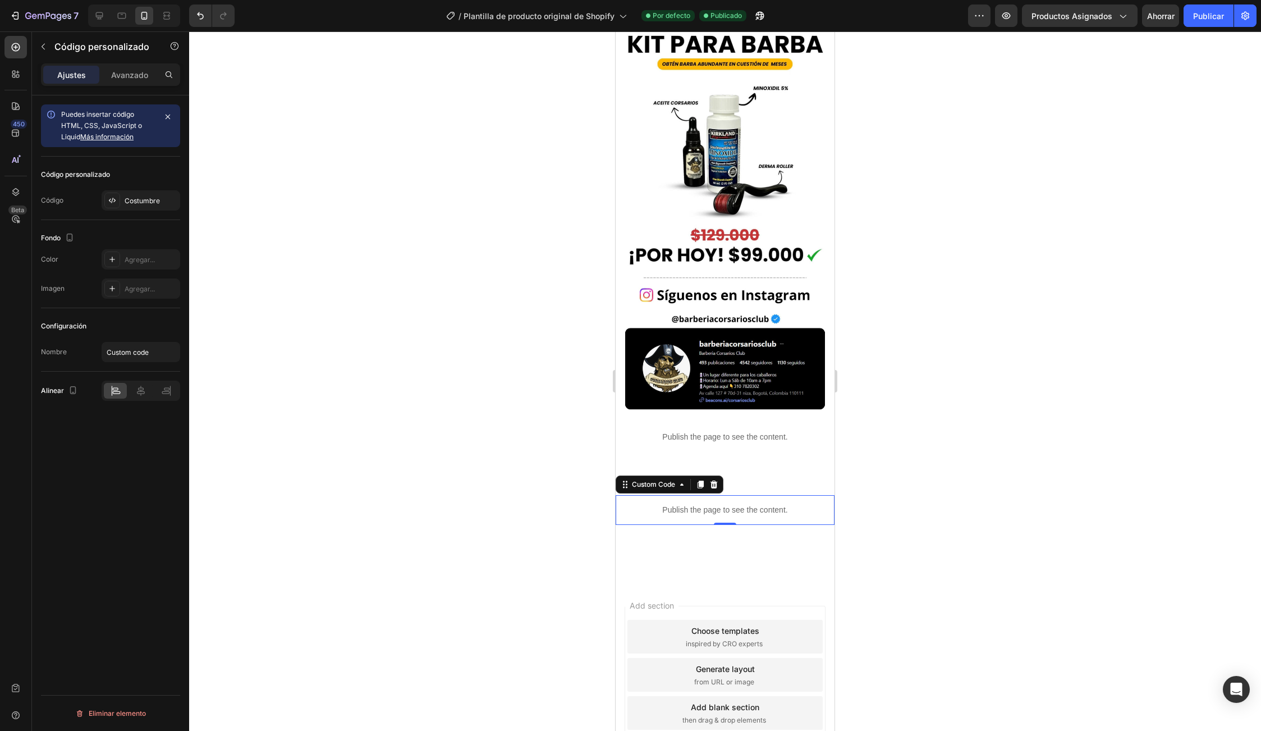
click at [690, 504] on p "Publish the page to see the content." at bounding box center [725, 510] width 219 height 12
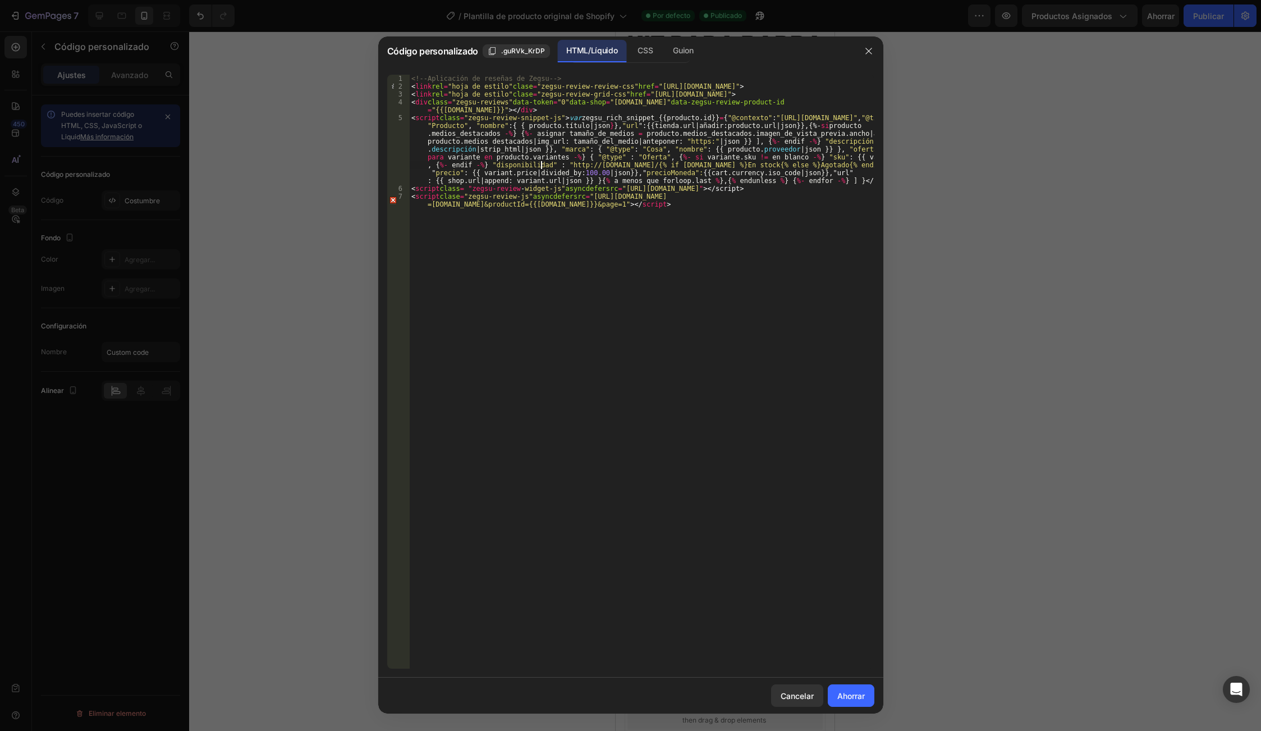
click at [541, 164] on div "<!-- Aplicación de reseñas de Zegsu --> < link rel = "hoja de estilo" clase = "…" at bounding box center [641, 383] width 465 height 617
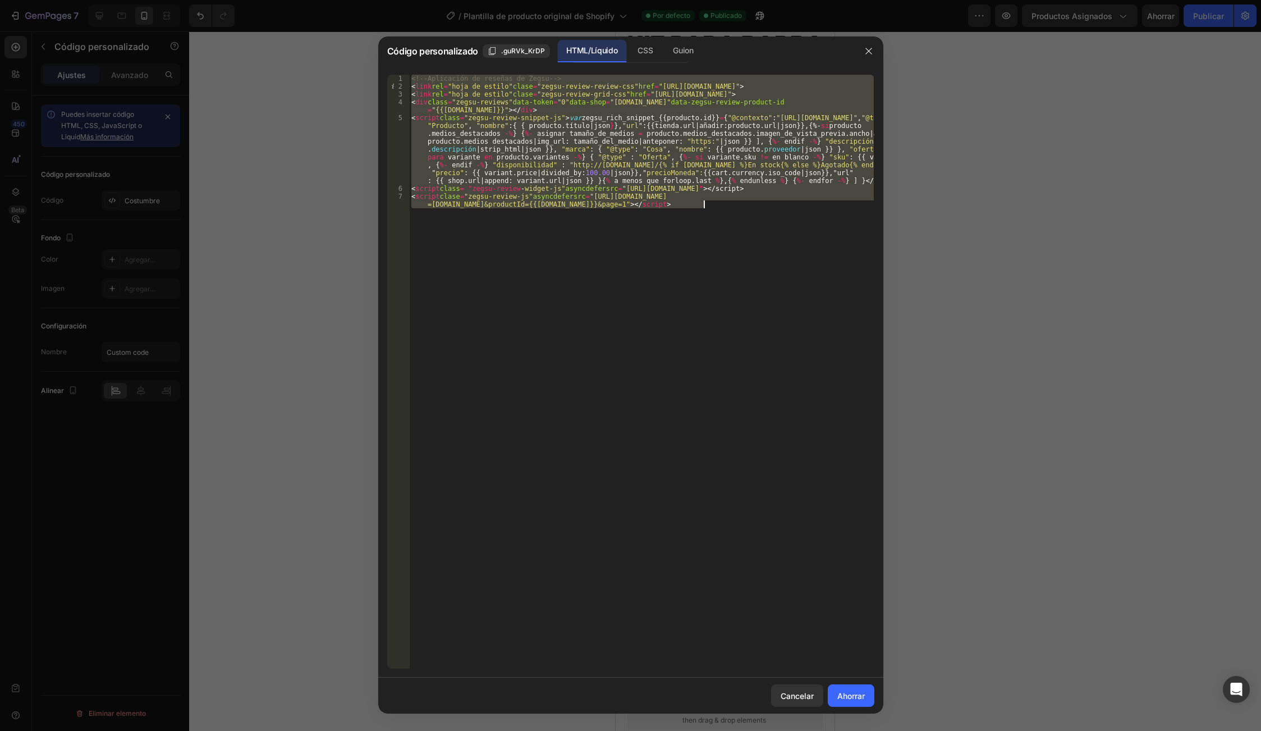
click at [541, 164] on div "<!-- Aplicación de reseñas de Zegsu --> < link rel = "hoja de estilo" clase = "…" at bounding box center [641, 383] width 465 height 617
type textarea "<script class="zegsu-review-widget-js" async defer src="[URL][DOMAIN_NAME]"></s…"
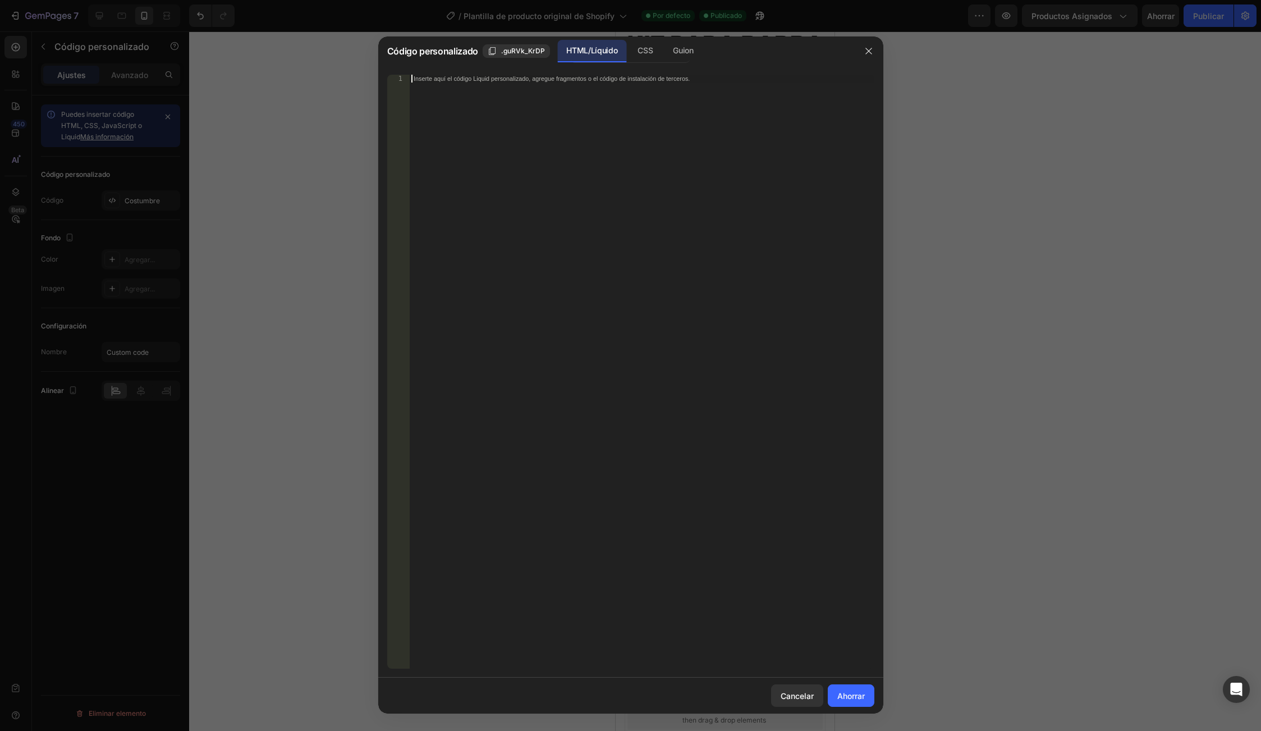
drag, startPoint x: 692, startPoint y: 77, endPoint x: 452, endPoint y: 86, distance: 240.3
click at [453, 86] on div "Inserte aquí el código Liquid personalizado, agregue fragmentos o el código de …" at bounding box center [641, 379] width 465 height 609
paste textarea "<script class="zegsu-review-js" async defer src="https://[DOMAIN_NAME]/shopify/…"
type textarea "<script class="zegsu-review-js" async defer src="https://[DOMAIN_NAME]/shopify/…"
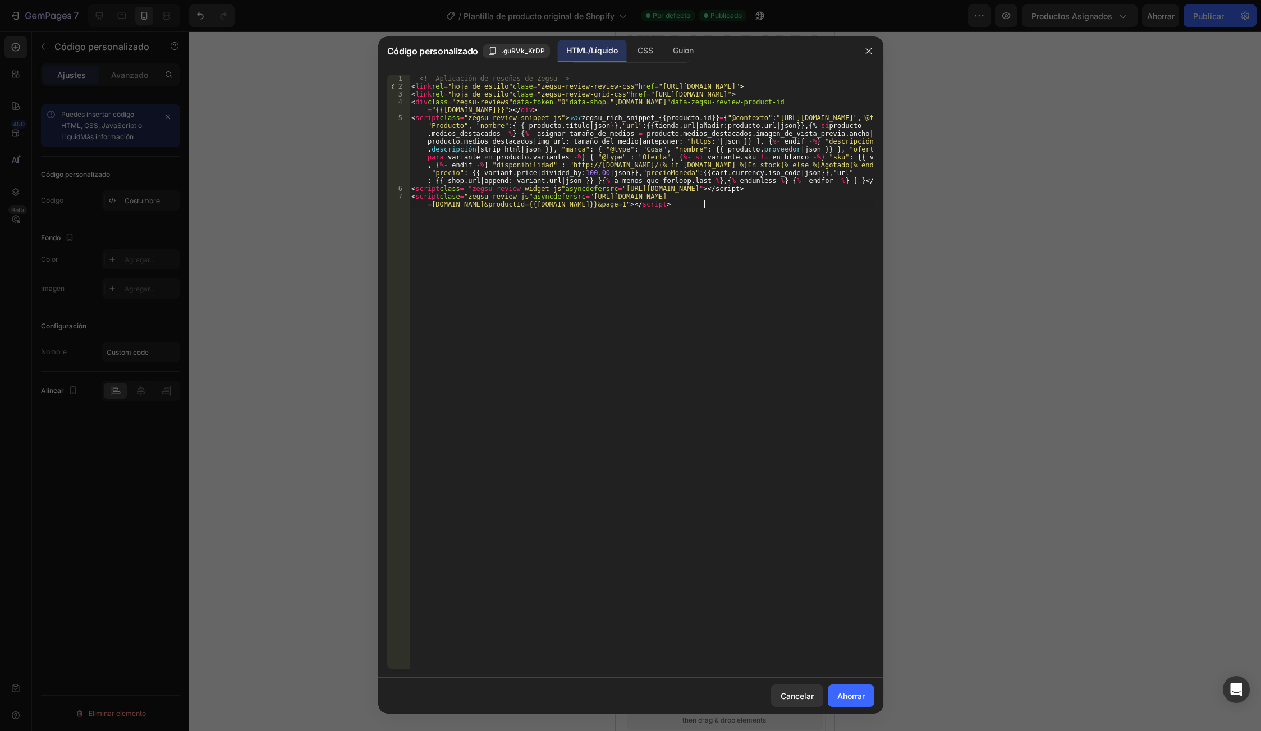
click at [723, 205] on div "<!-- Aplicación de reseñas de Zegsu --> < link rel = "hoja de estilo" clase = "…" at bounding box center [641, 383] width 465 height 617
click at [702, 287] on div "<!-- Aplicación de reseñas de Zegsu --> < link rel = "hoja de estilo" clase = "…" at bounding box center [641, 383] width 465 height 617
click at [741, 207] on div "<!-- Aplicación de reseñas de Zegsu --> < link rel = "hoja de estilo" clase = "…" at bounding box center [641, 383] width 465 height 617
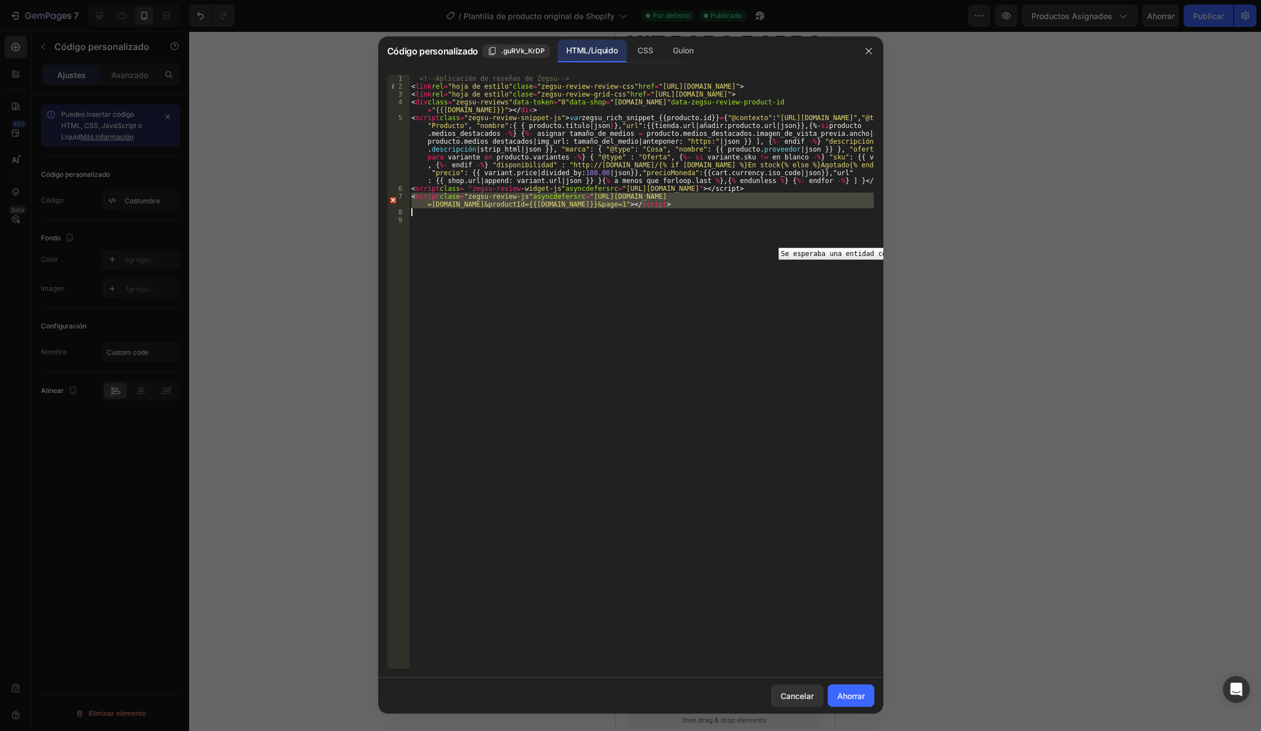
click at [392, 203] on div "7" at bounding box center [398, 200] width 22 height 16
click at [392, 200] on div "7" at bounding box center [398, 200] width 22 height 16
type textarea "<script class="zegsu-review-js" async defer src="https://[DOMAIN_NAME]/shopify/…"
click at [858, 692] on font "Ahorrar" at bounding box center [850, 696] width 27 height 10
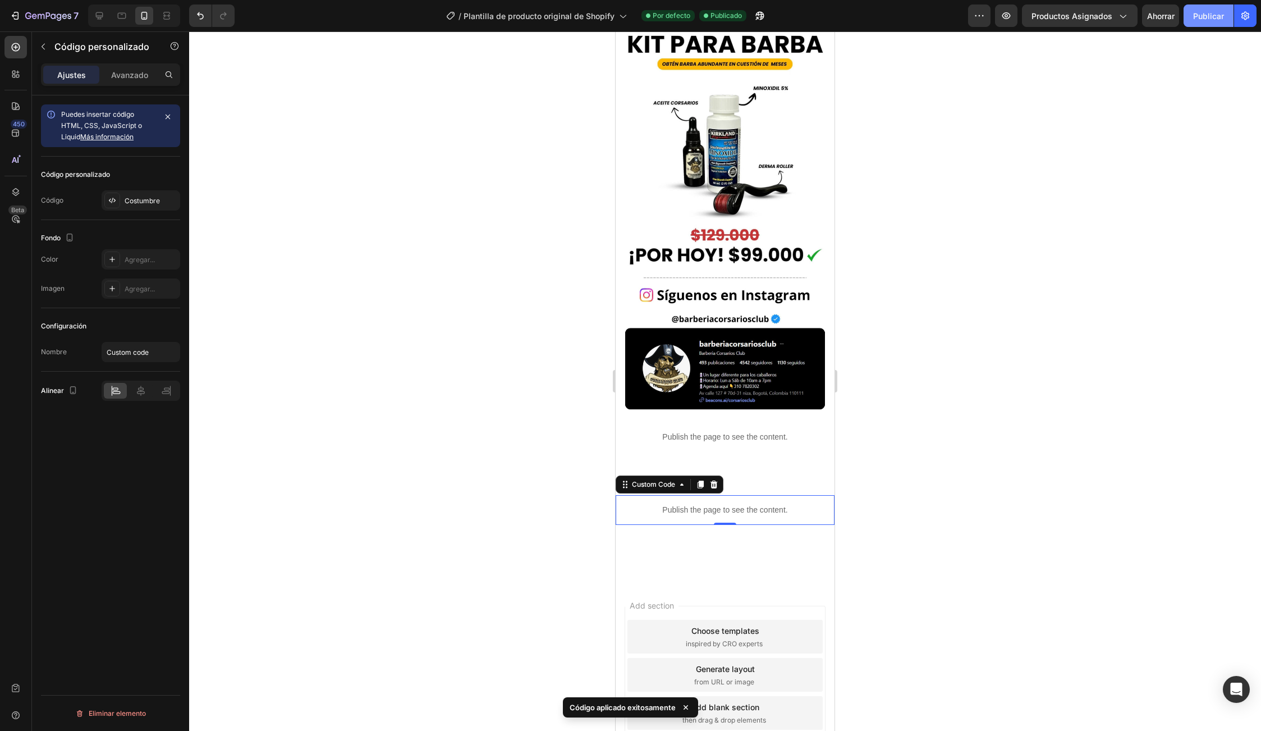
click at [1220, 16] on font "Publicar" at bounding box center [1208, 16] width 31 height 10
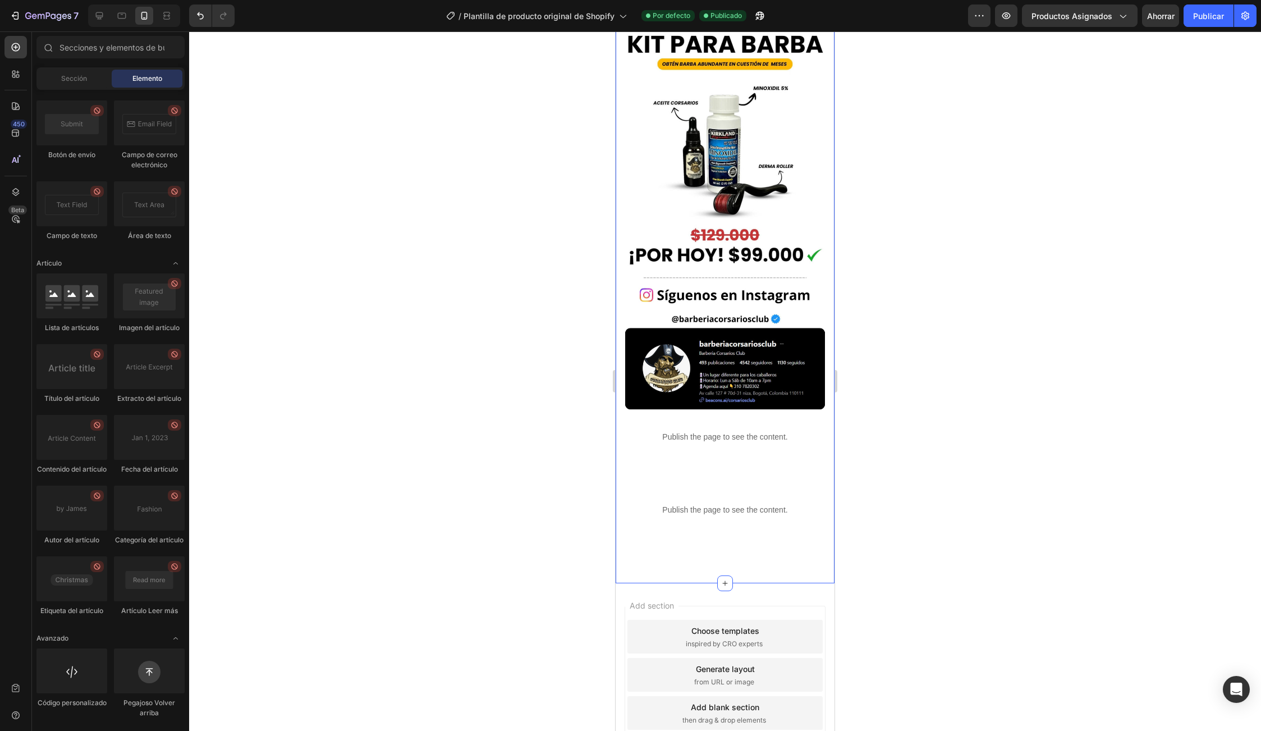
click at [695, 583] on div "Add section Choose templates inspired by CRO experts Generate layout from URL o…" at bounding box center [725, 676] width 219 height 187
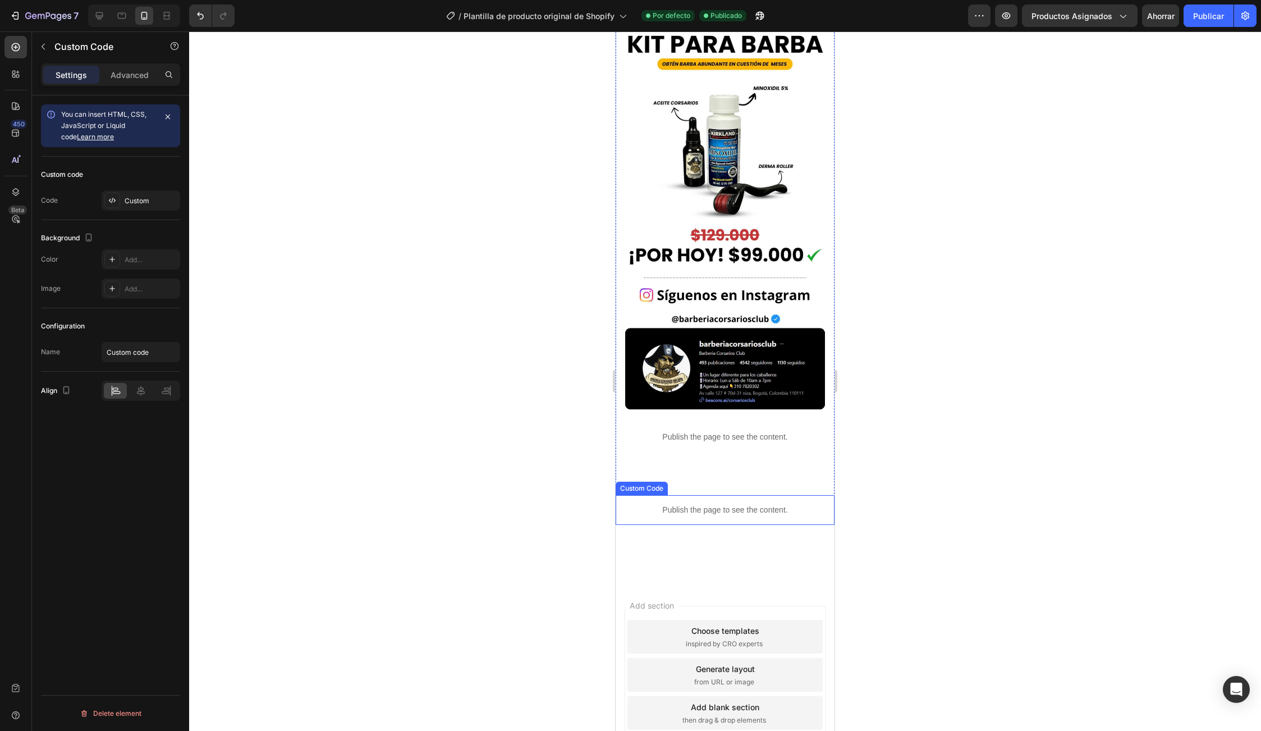
click at [694, 504] on p "Publish the page to see the content." at bounding box center [725, 510] width 219 height 12
click at [752, 431] on p "Publish the page to see the content." at bounding box center [725, 437] width 208 height 12
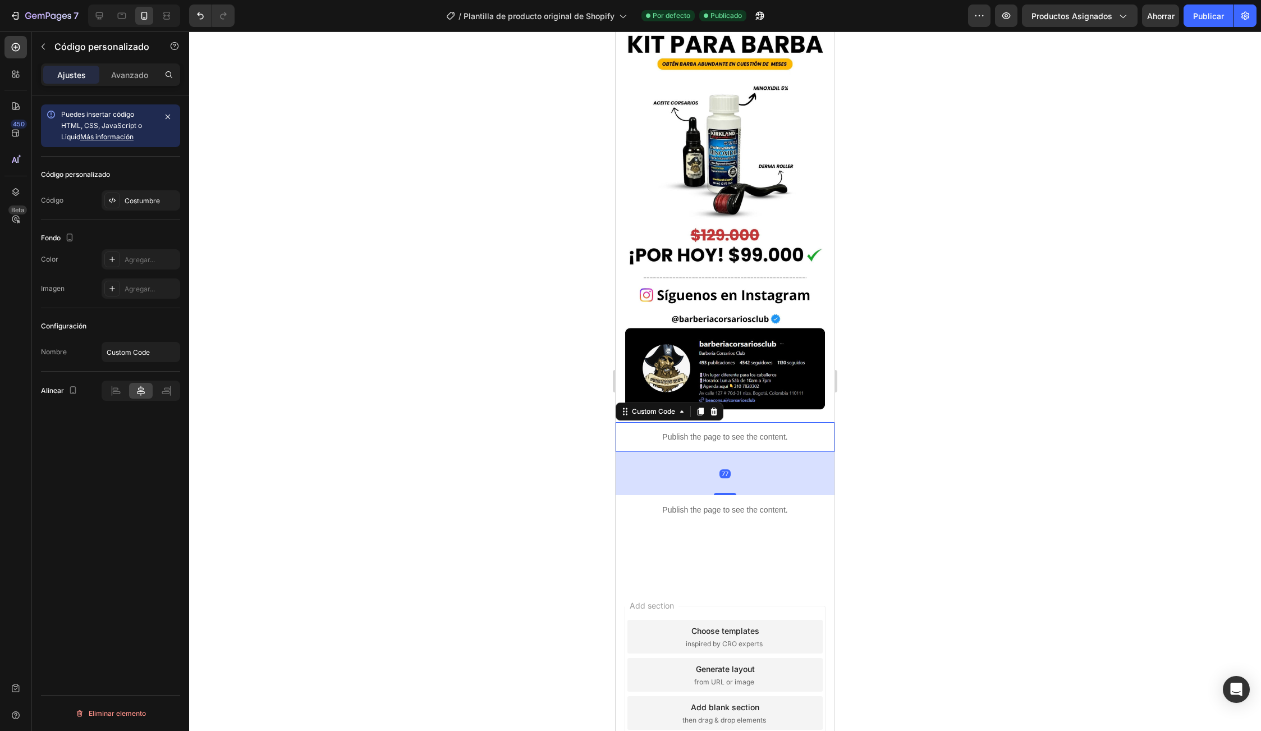
click at [723, 431] on p "Publish the page to see the content." at bounding box center [725, 437] width 208 height 12
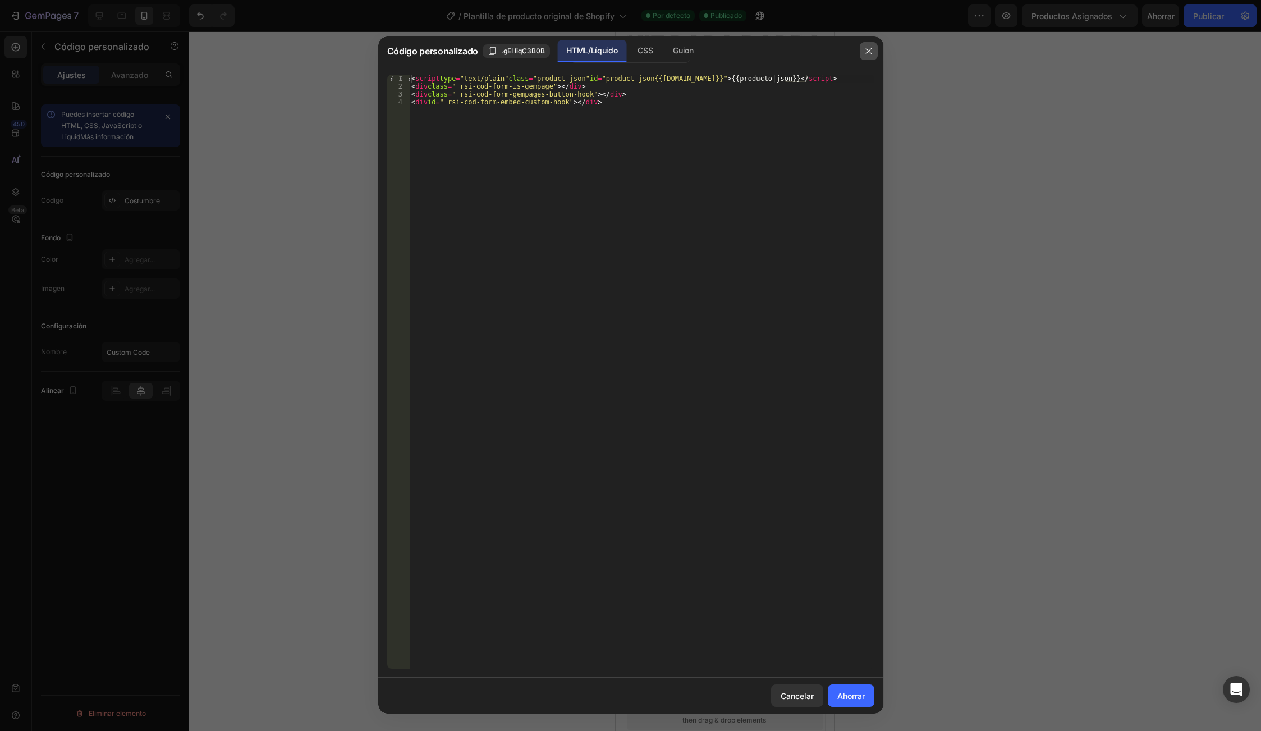
click at [866, 52] on icon "button" at bounding box center [868, 51] width 9 height 9
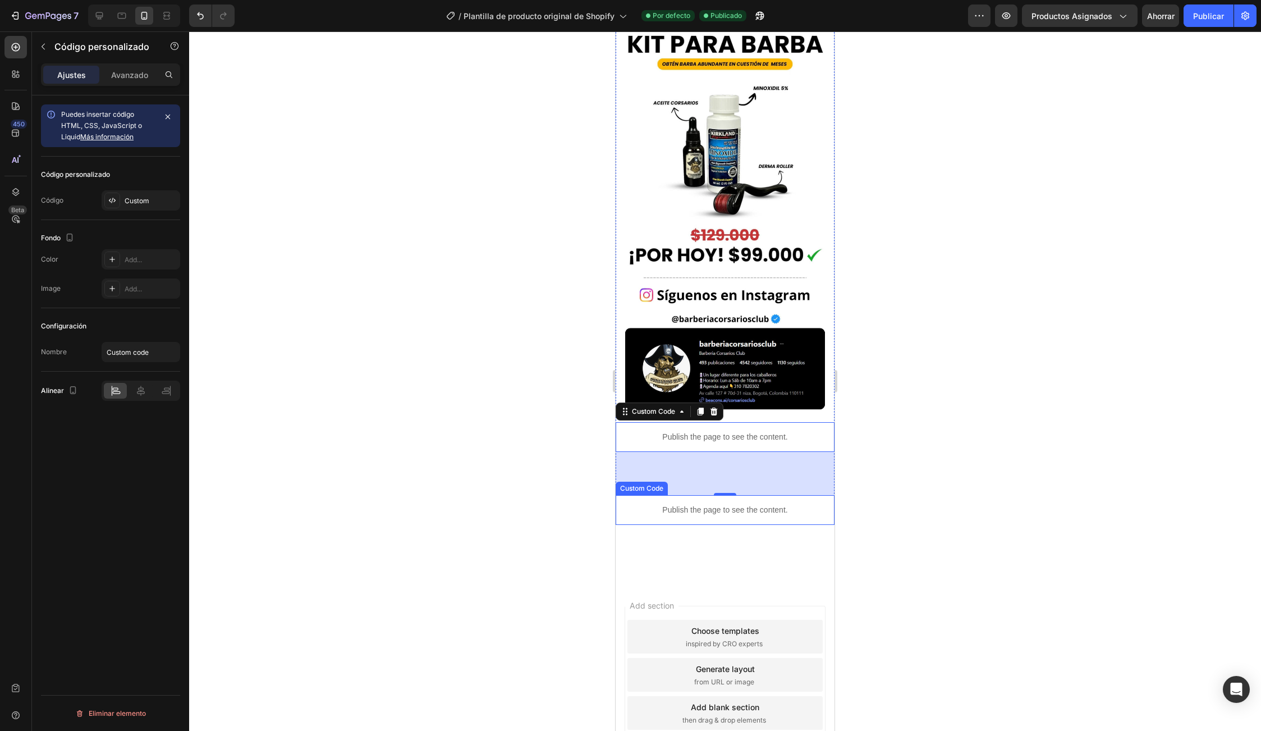
click at [721, 504] on p "Publish the page to see the content." at bounding box center [725, 510] width 219 height 12
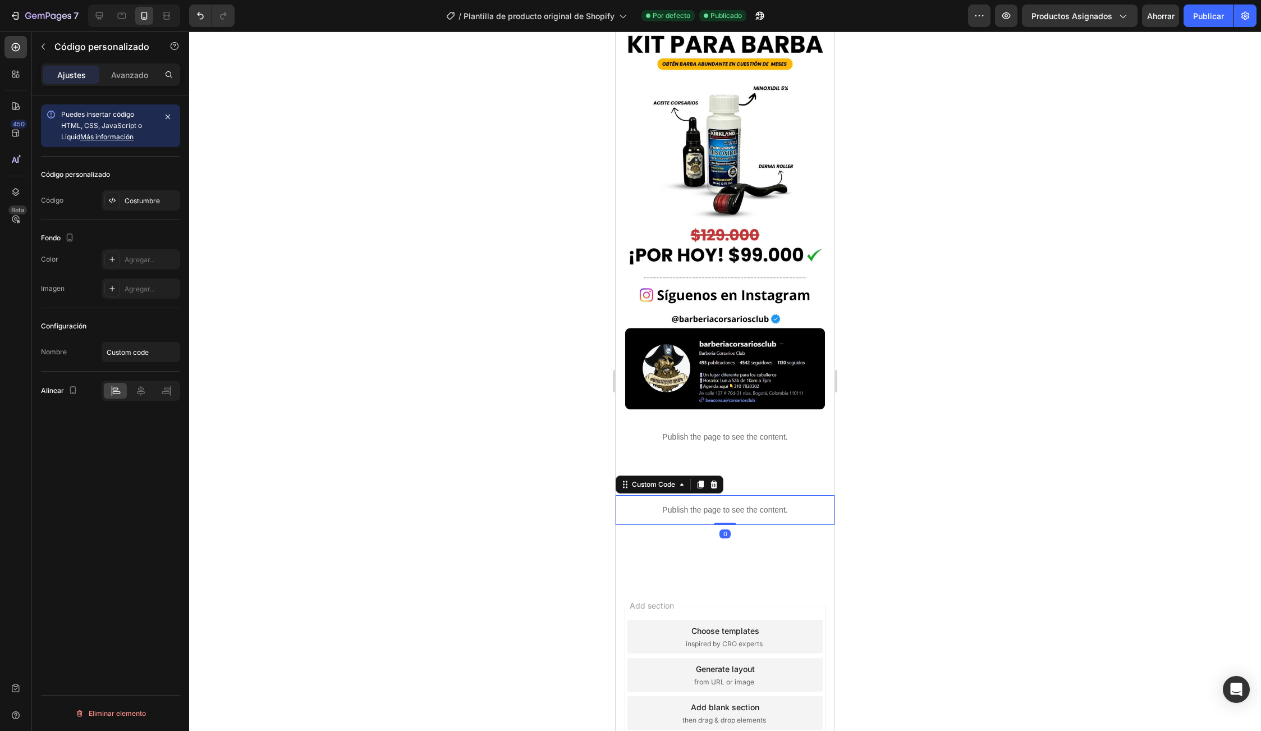
click at [721, 504] on p "Publish the page to see the content." at bounding box center [725, 510] width 219 height 12
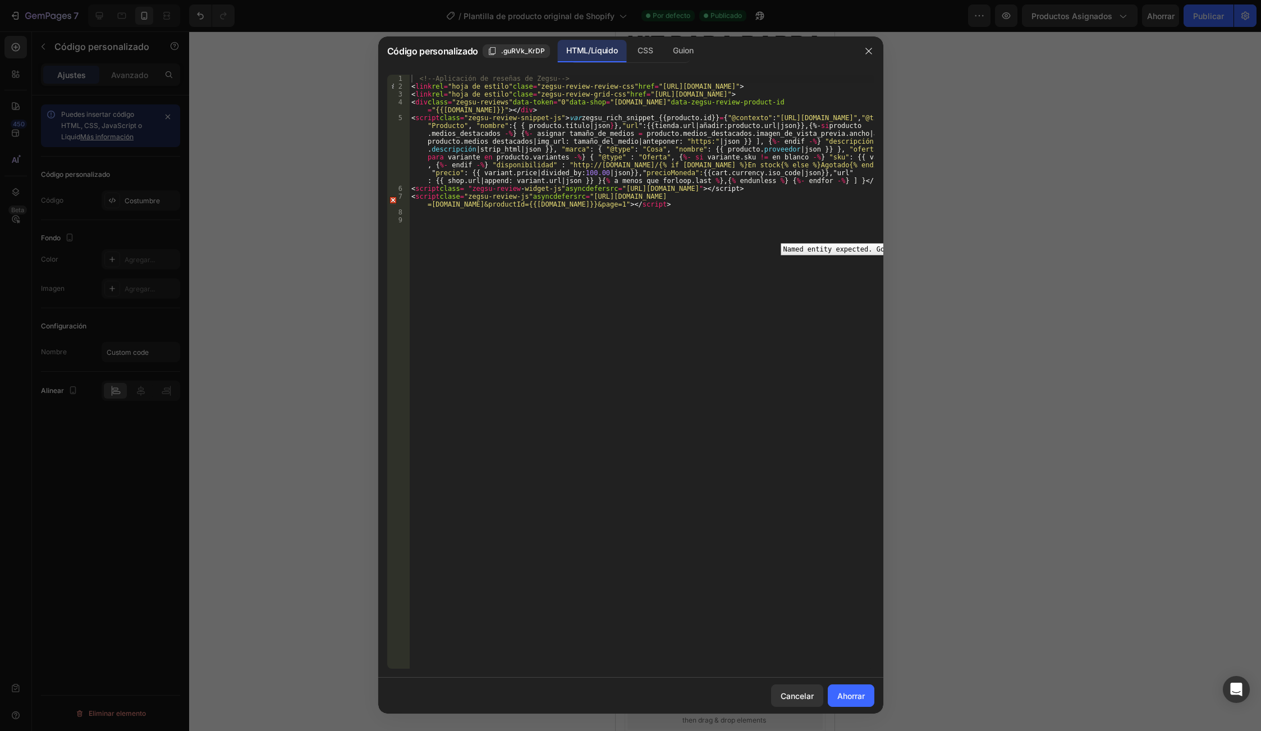
type textarea "<!-- Zegsu Reviews App -->"
click at [394, 198] on div "7" at bounding box center [398, 200] width 22 height 16
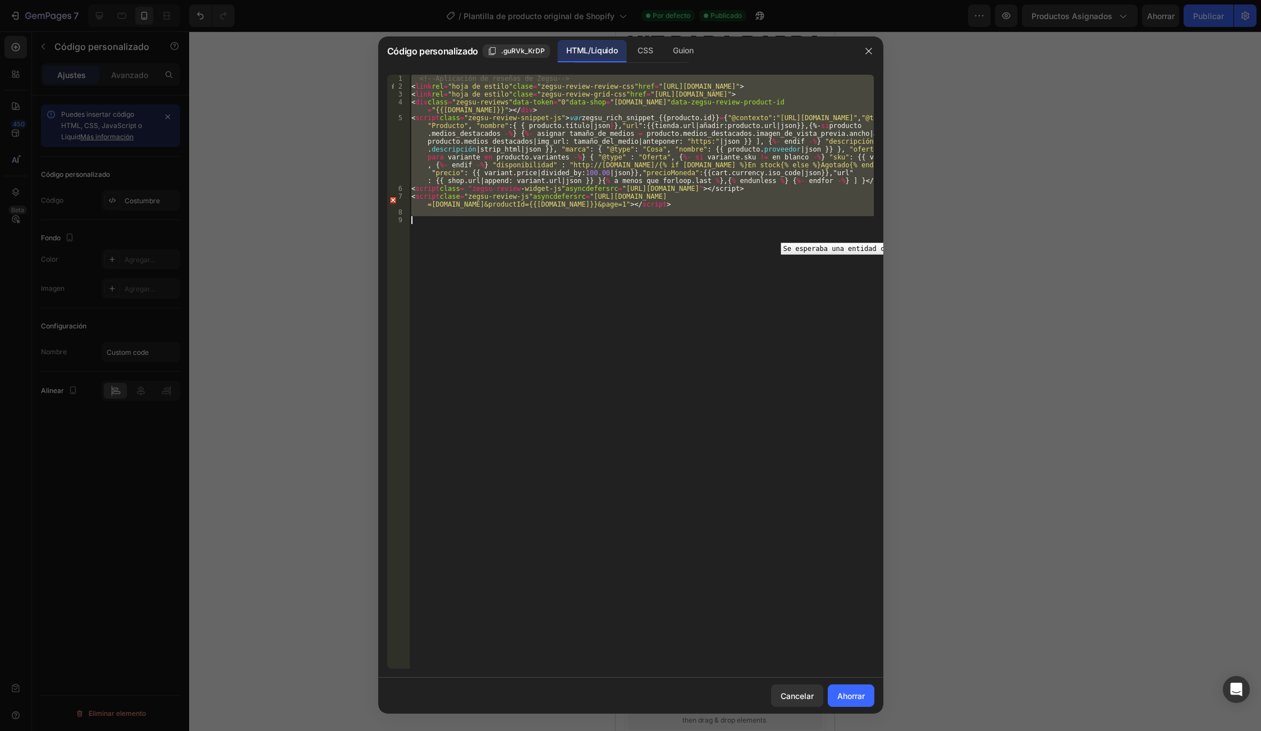
click at [394, 198] on div "7" at bounding box center [398, 200] width 22 height 16
type textarea "<script class="zegsu-review-js" async defer src="https://[DOMAIN_NAME]/shopify/…"
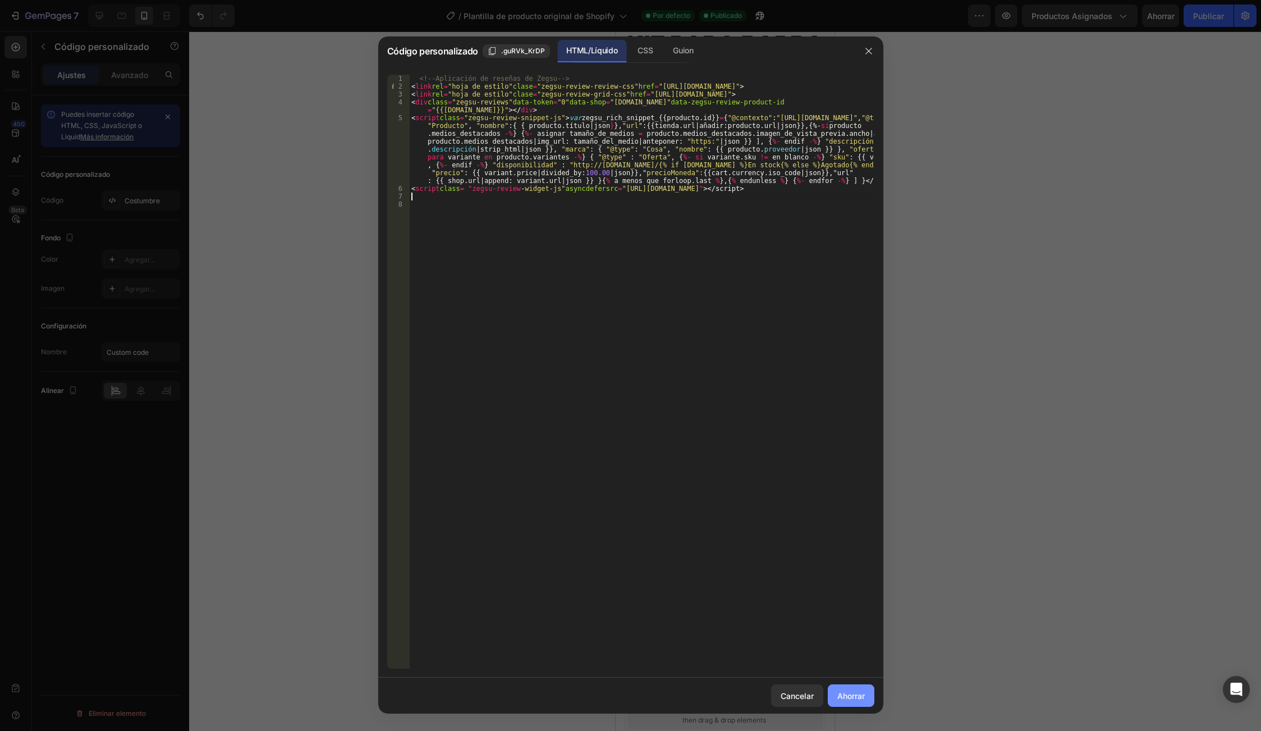
click at [853, 698] on font "Ahorrar" at bounding box center [850, 696] width 27 height 10
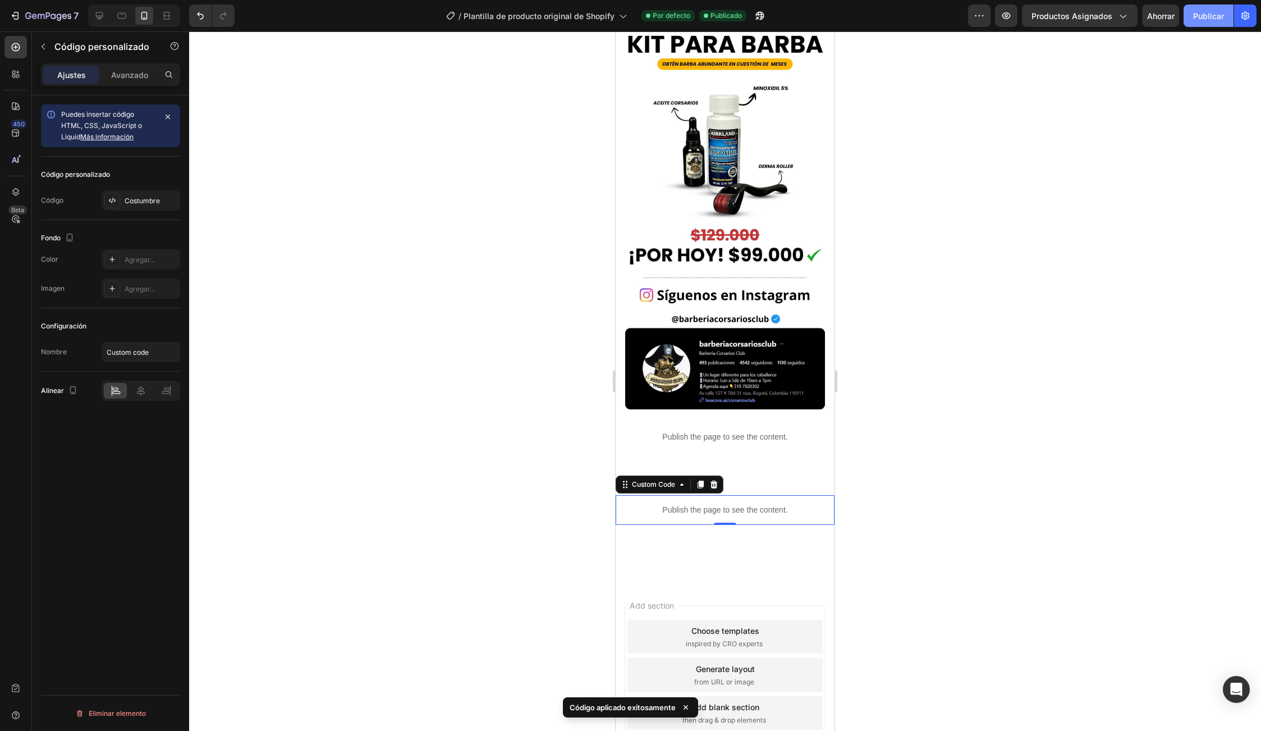
click at [1195, 19] on font "Publicar" at bounding box center [1208, 16] width 31 height 10
click at [715, 480] on icon at bounding box center [713, 484] width 7 height 8
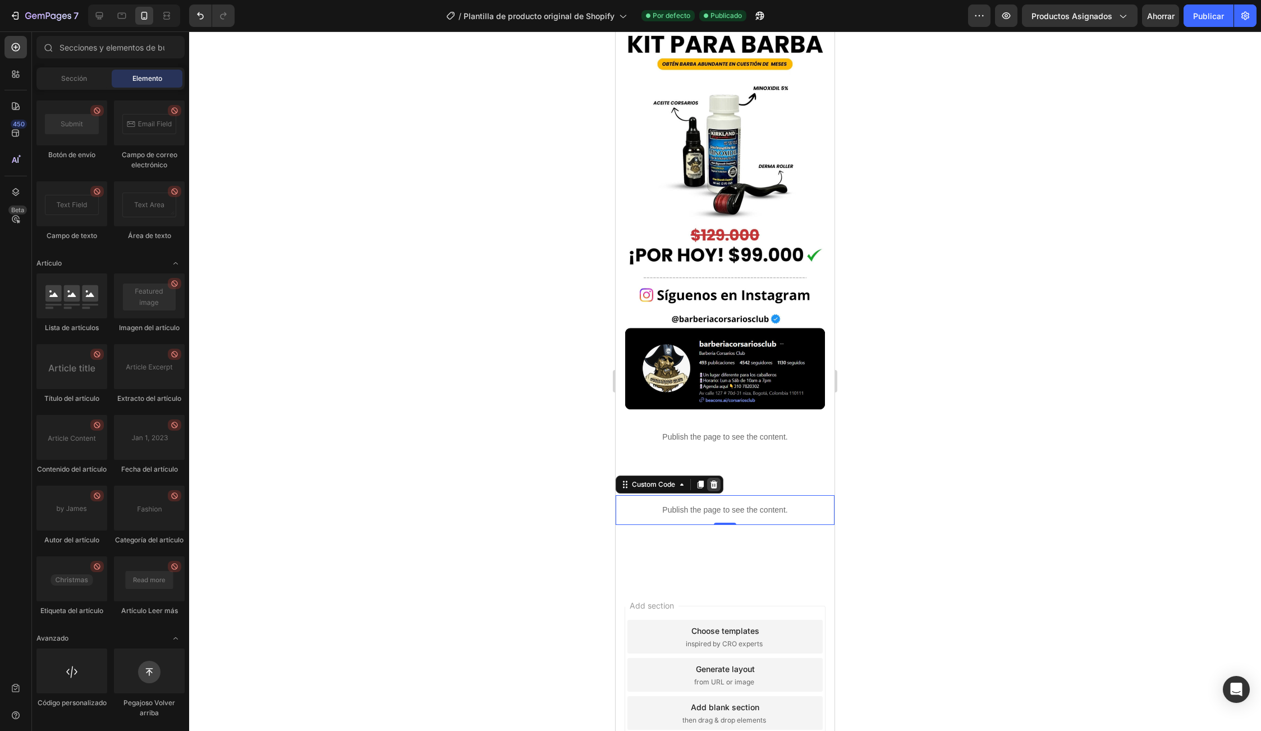
scroll to position [2388, 0]
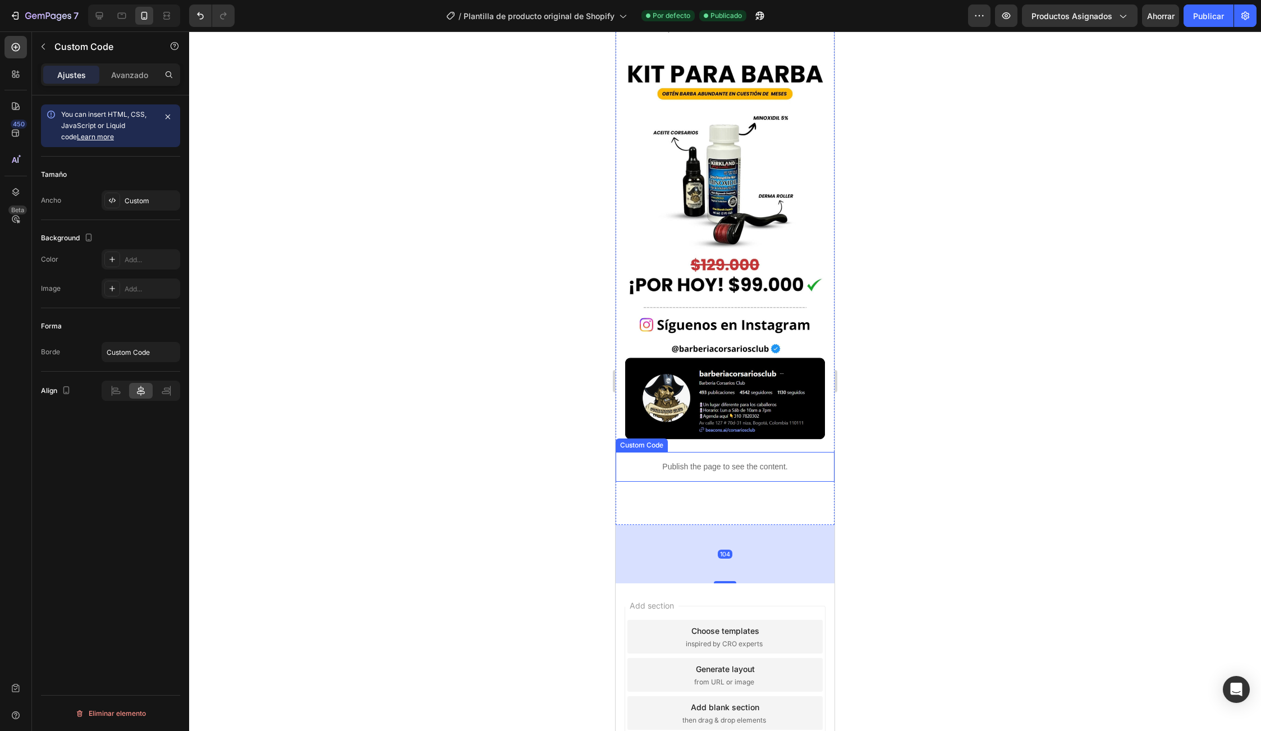
click at [682, 461] on p "Publish the page to see the content." at bounding box center [725, 467] width 208 height 12
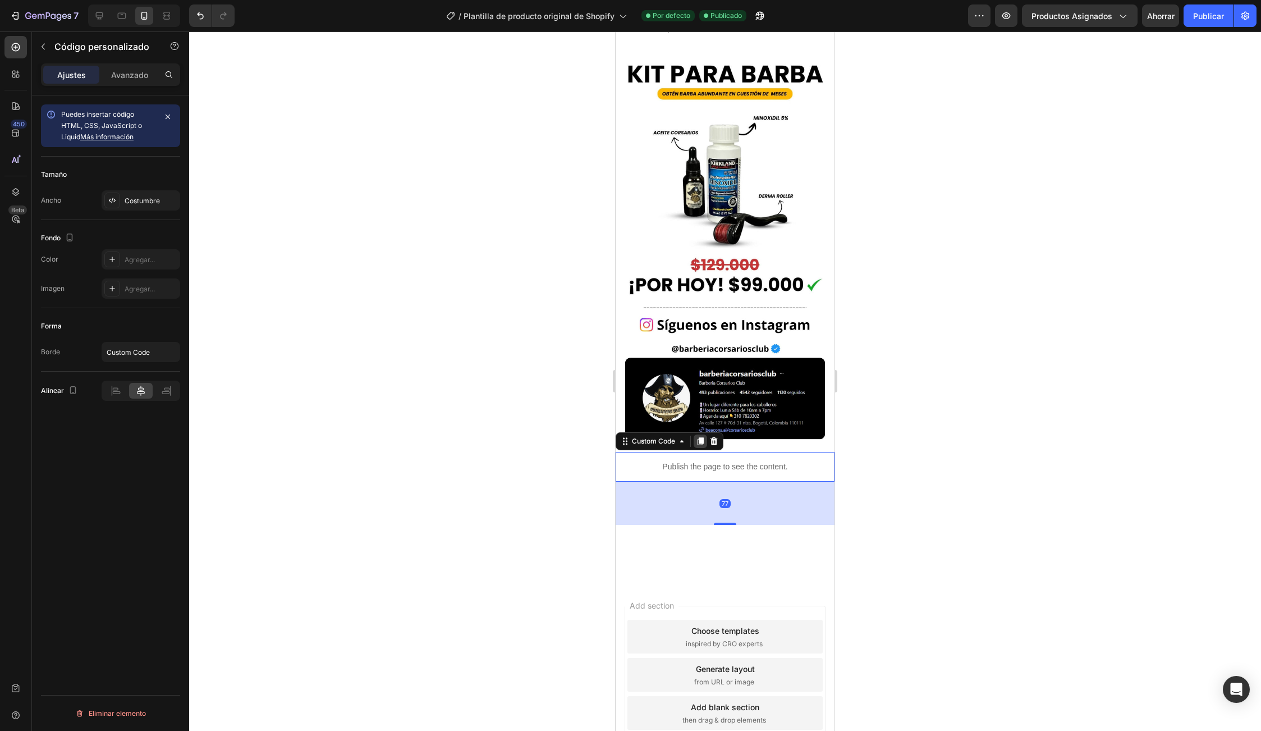
click at [700, 437] on icon at bounding box center [700, 441] width 6 height 8
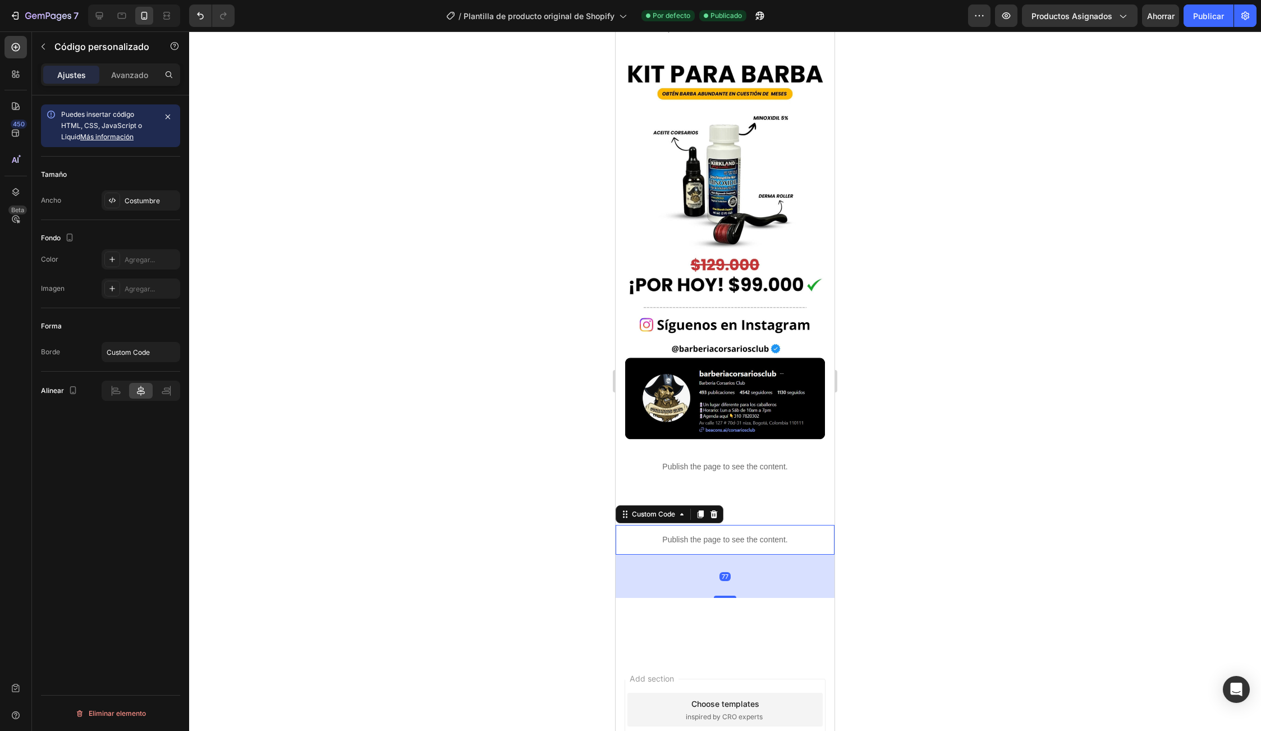
scroll to position [2458, 0]
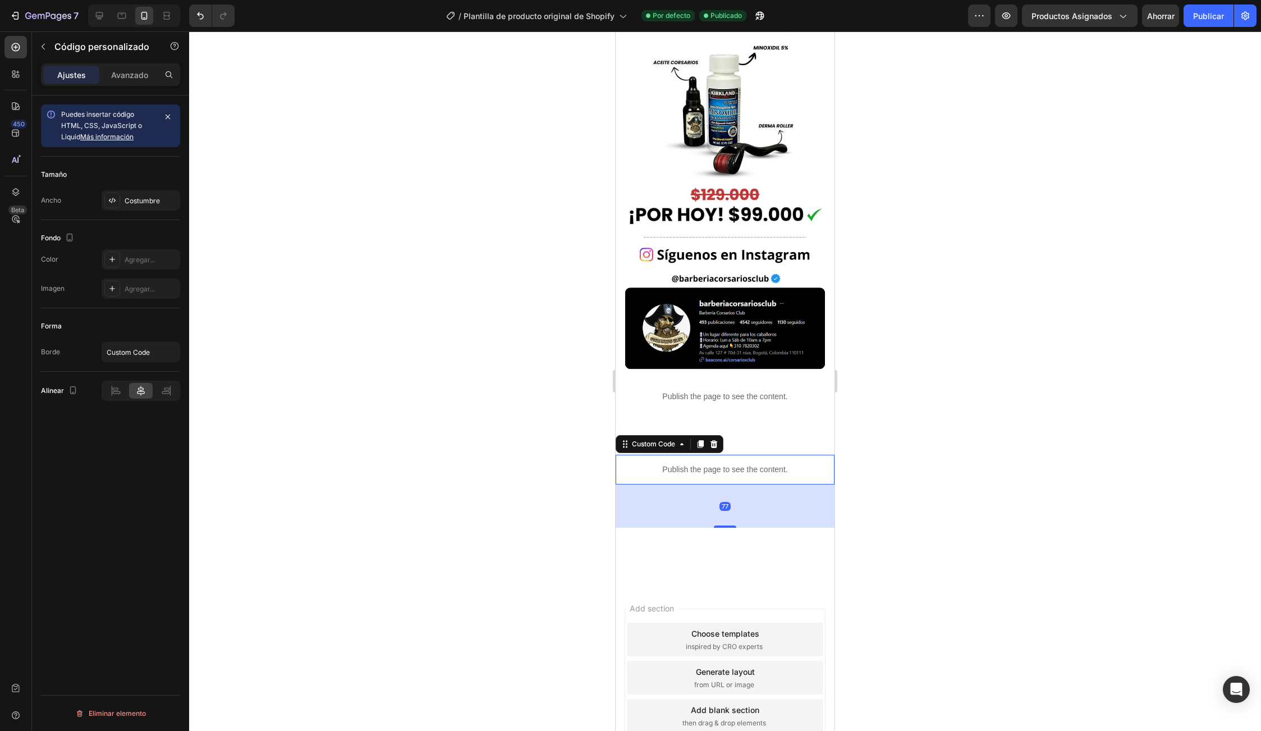
click at [723, 463] on p "Publish the page to see the content." at bounding box center [725, 469] width 208 height 12
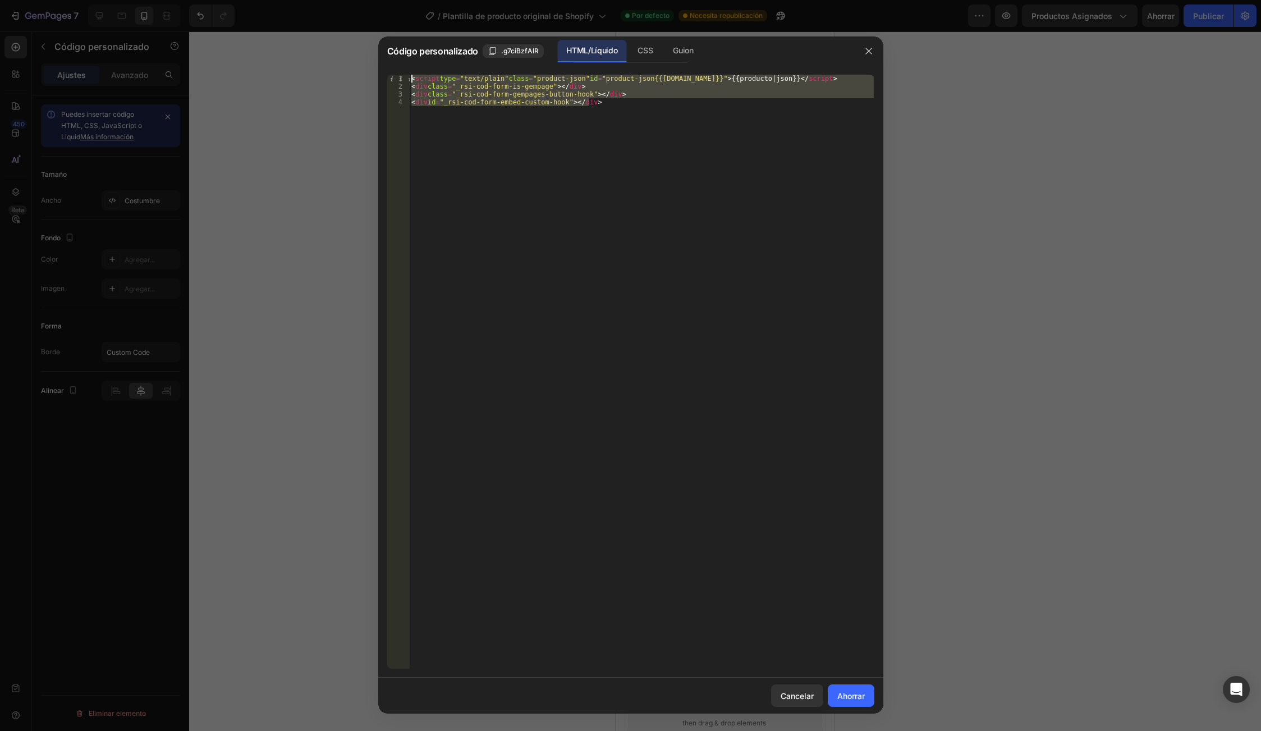
drag, startPoint x: 608, startPoint y: 104, endPoint x: 401, endPoint y: 80, distance: 208.5
click at [401, 80] on div "<div id="_rsi-cod-form-embed-custom-hook"></div> 1 2 3 4 < script type = "text/…" at bounding box center [630, 372] width 487 height 594
type textarea "<script type="text/plain" class="product-json" id="product-json{{[DOMAIN_NAME]}…"
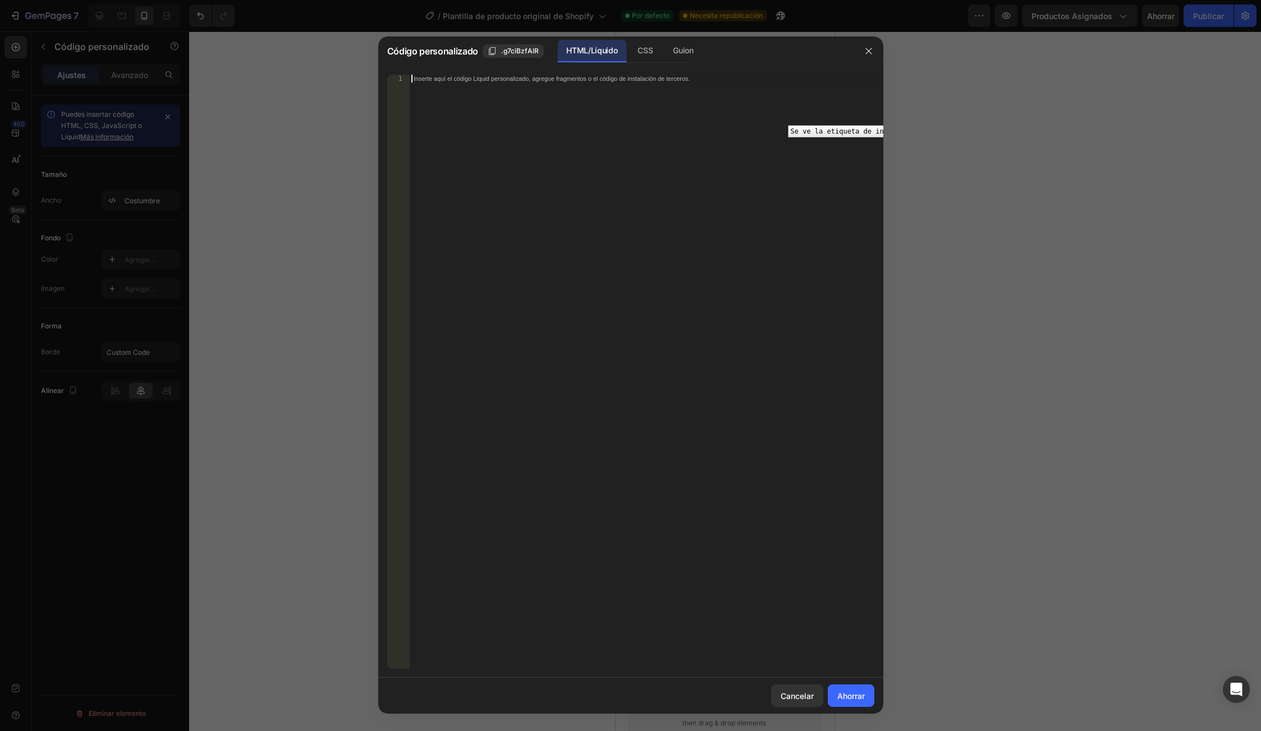
paste textarea "<script class="zegsu-review-js" async defer src="https://[DOMAIN_NAME]/shopify/…"
type textarea "<script class="zegsu-review-js" async defer src="https://[DOMAIN_NAME]/shopify/…"
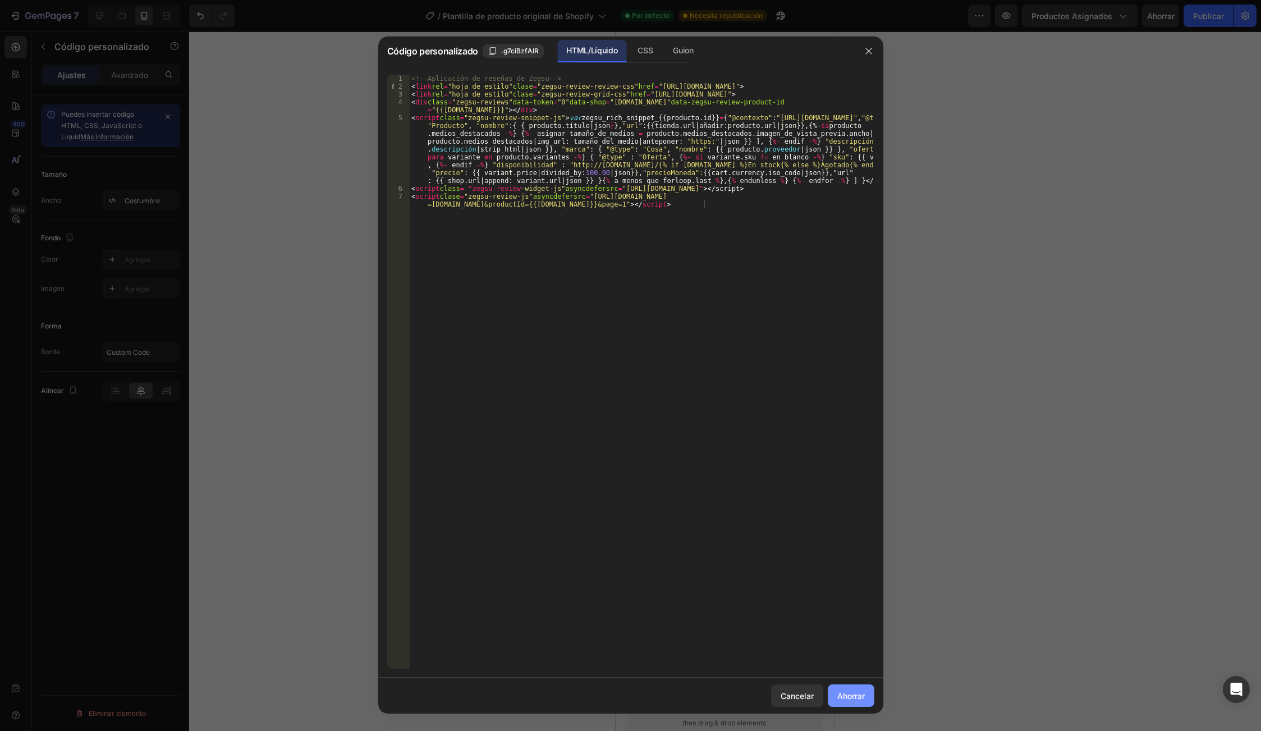
click at [849, 696] on font "Ahorrar" at bounding box center [850, 696] width 27 height 10
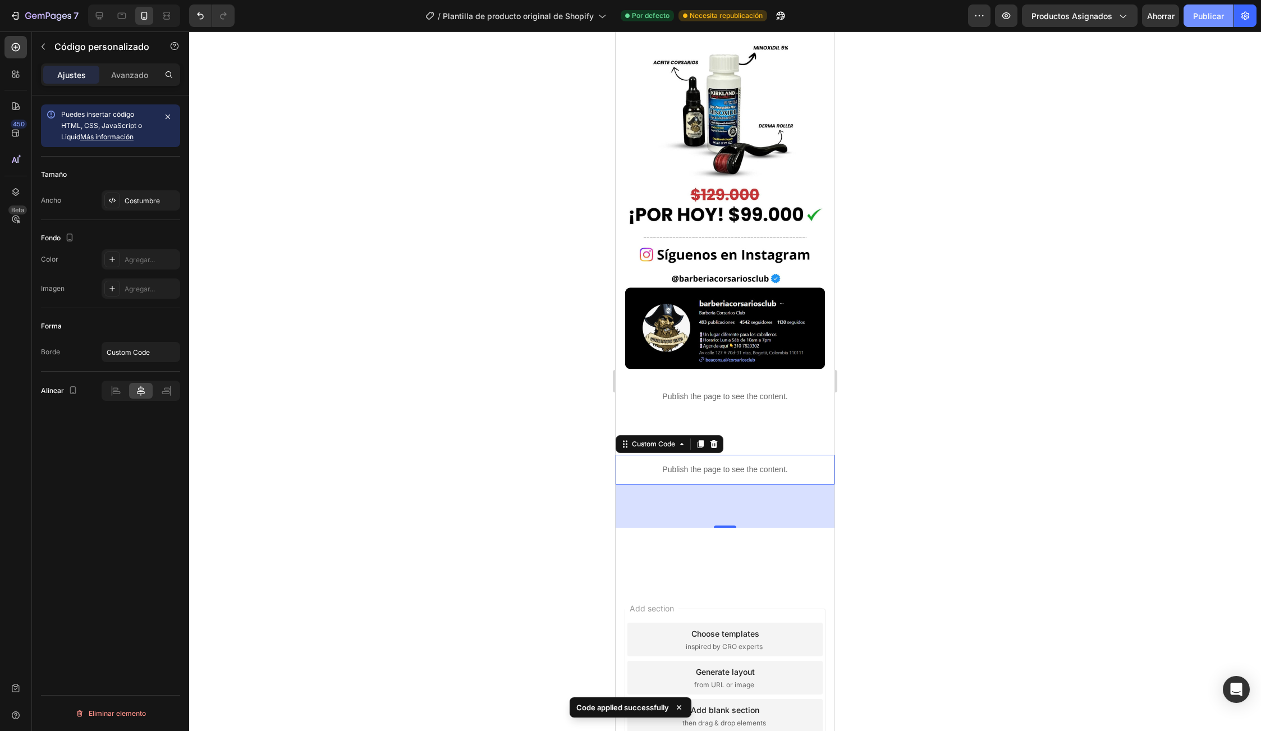
click at [1206, 10] on font "Publicar" at bounding box center [1208, 16] width 31 height 12
